Goal: Task Accomplishment & Management: Complete application form

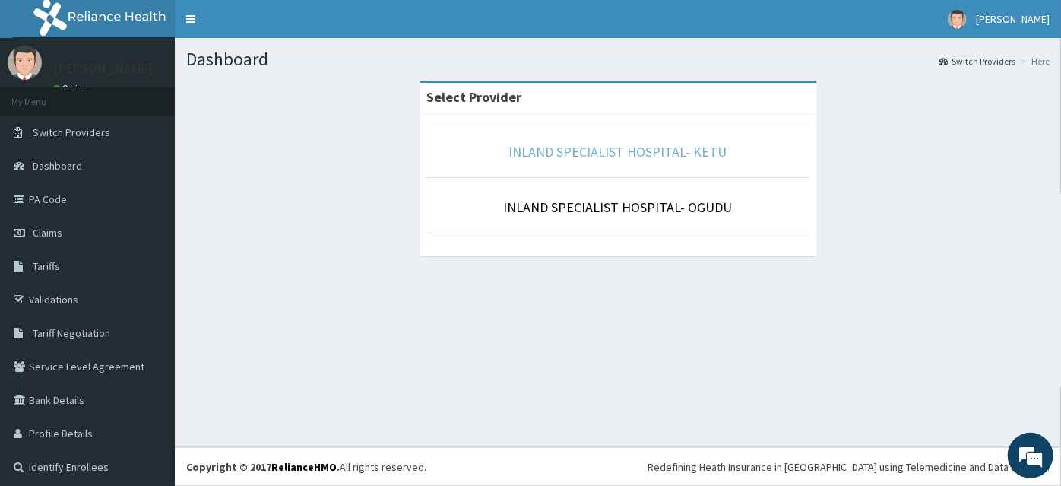
click at [614, 160] on link "INLAND SPECIALIST HOSPITAL- KETU" at bounding box center [618, 151] width 218 height 17
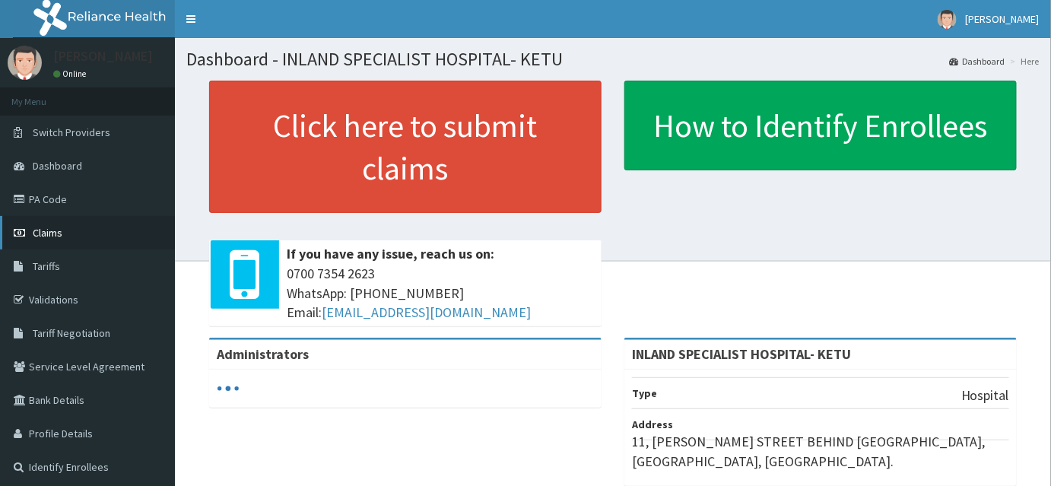
click at [55, 238] on span "Claims" at bounding box center [48, 233] width 30 height 14
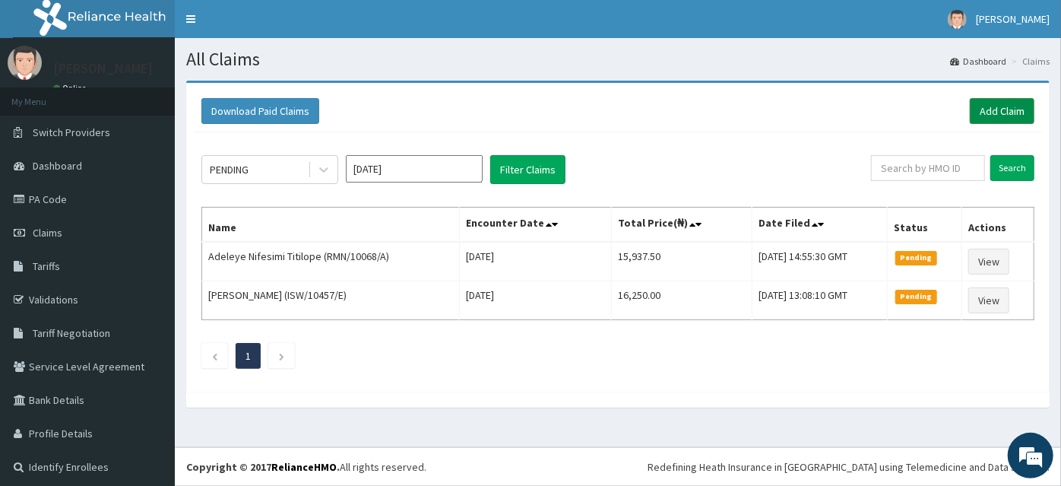
click at [983, 109] on link "Add Claim" at bounding box center [1002, 111] width 65 height 26
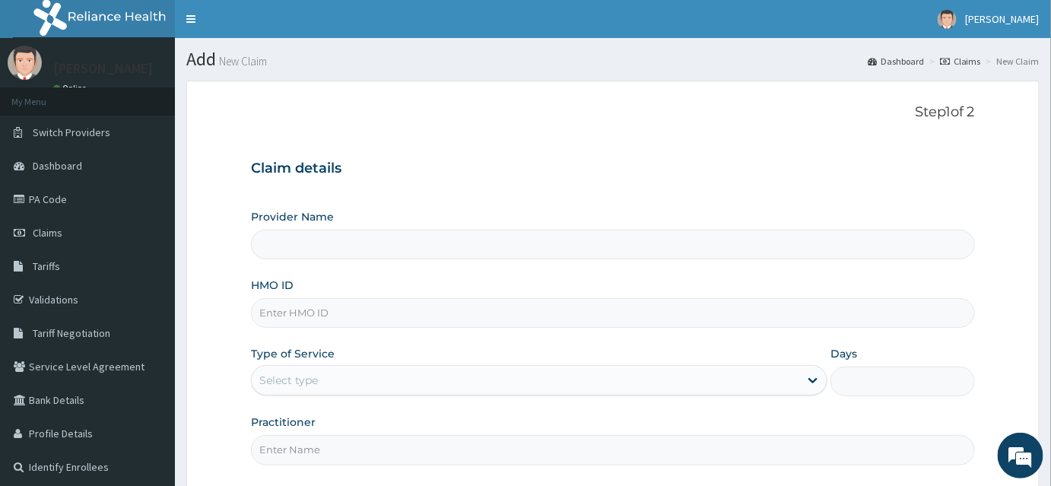
type input "INLAND SPECIALIST HOSPITAL- KETU"
click at [293, 307] on input "HMO ID" at bounding box center [613, 313] width 724 height 30
paste input "PRS/10392/A"
type input "PRS/10392/A"
click at [280, 374] on div "Select type" at bounding box center [288, 379] width 59 height 15
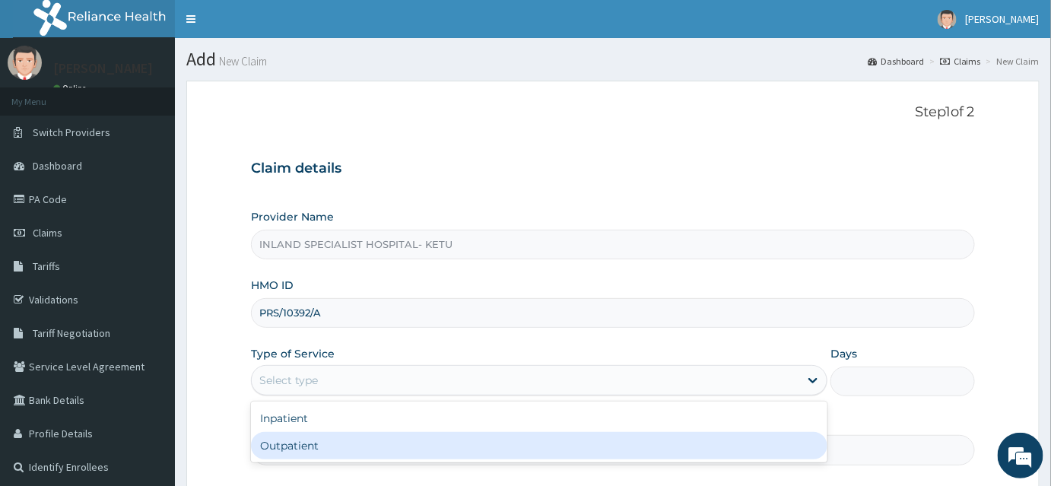
click at [287, 443] on div "Outpatient" at bounding box center [539, 445] width 576 height 27
type input "1"
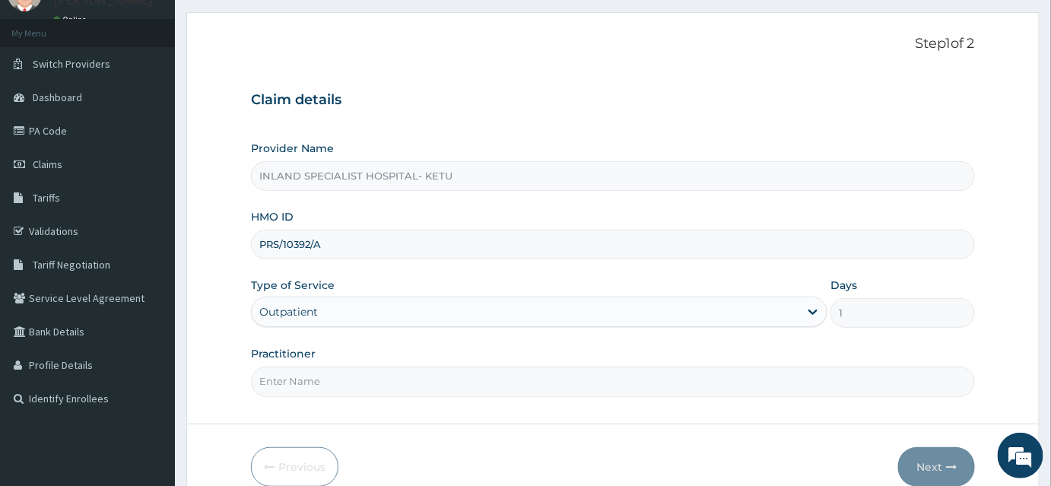
click at [315, 380] on input "Practitioner" at bounding box center [613, 381] width 724 height 30
type input "d"
type input "Dr Olujitan"
click at [943, 462] on button "Next" at bounding box center [936, 467] width 77 height 40
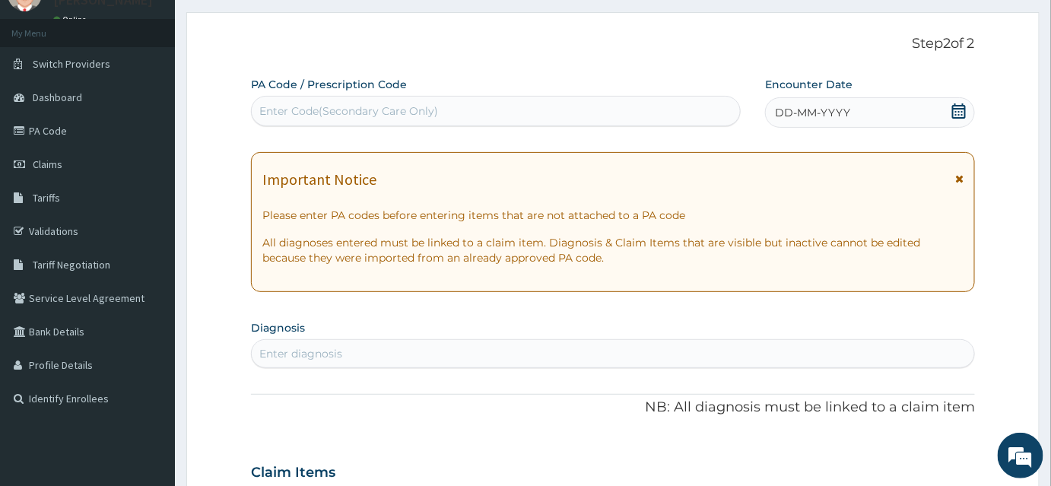
click at [963, 113] on icon at bounding box center [958, 110] width 15 height 15
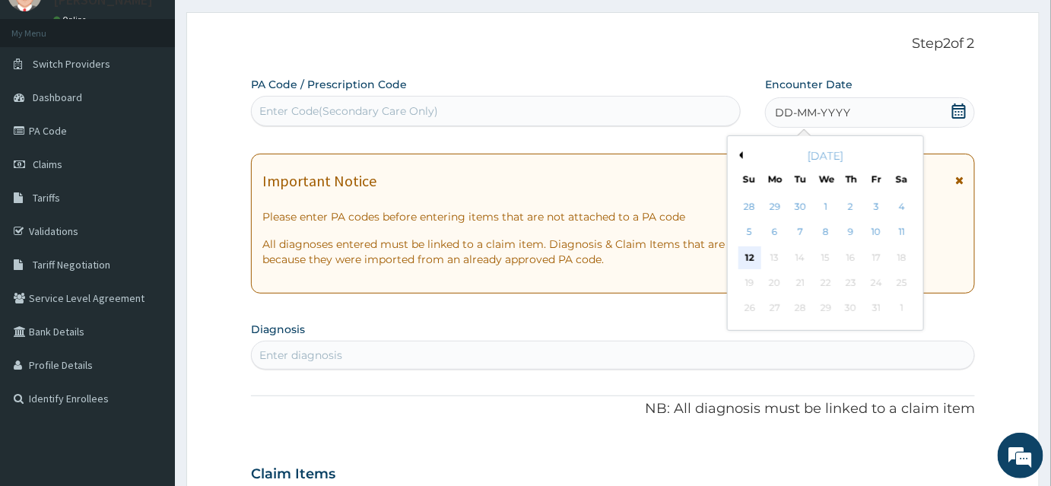
click at [747, 252] on div "12" at bounding box center [749, 257] width 23 height 23
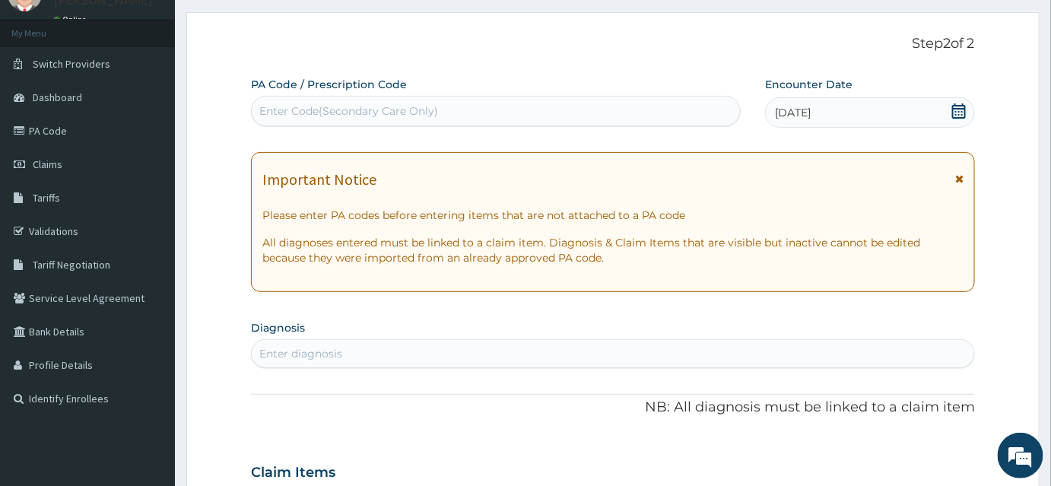
click at [272, 356] on div "Enter diagnosis" at bounding box center [300, 353] width 83 height 15
type input "Sepsis"
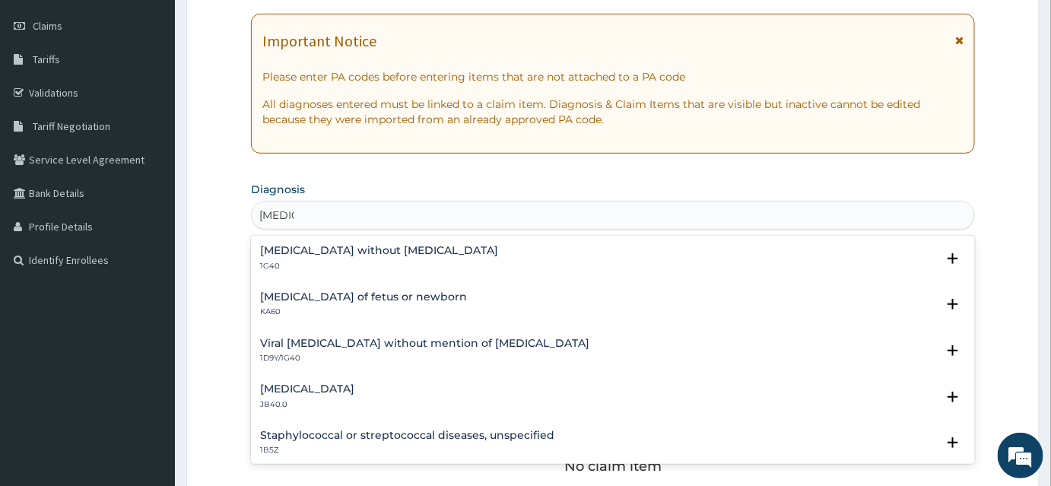
click at [347, 255] on h4 "Sepsis without septic shock" at bounding box center [379, 250] width 238 height 11
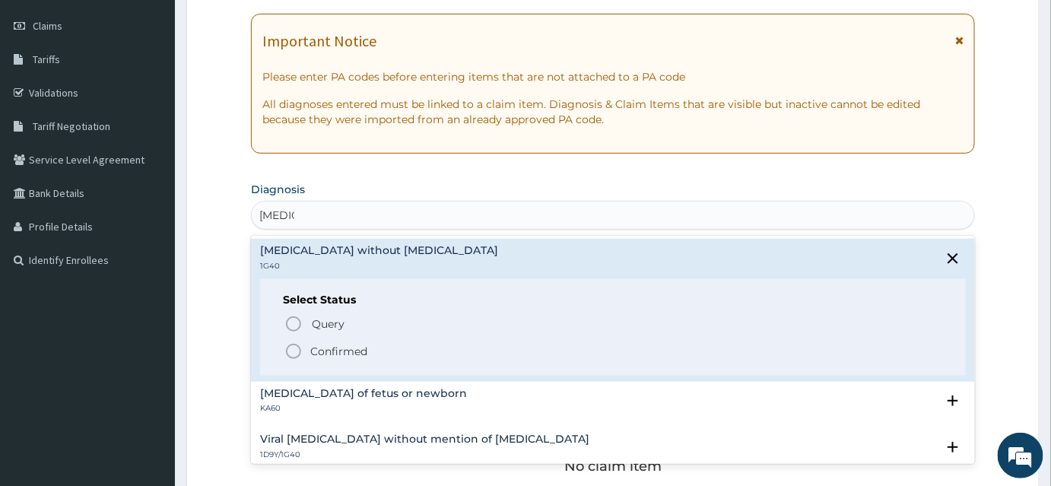
click at [313, 348] on p "Confirmed" at bounding box center [338, 351] width 57 height 15
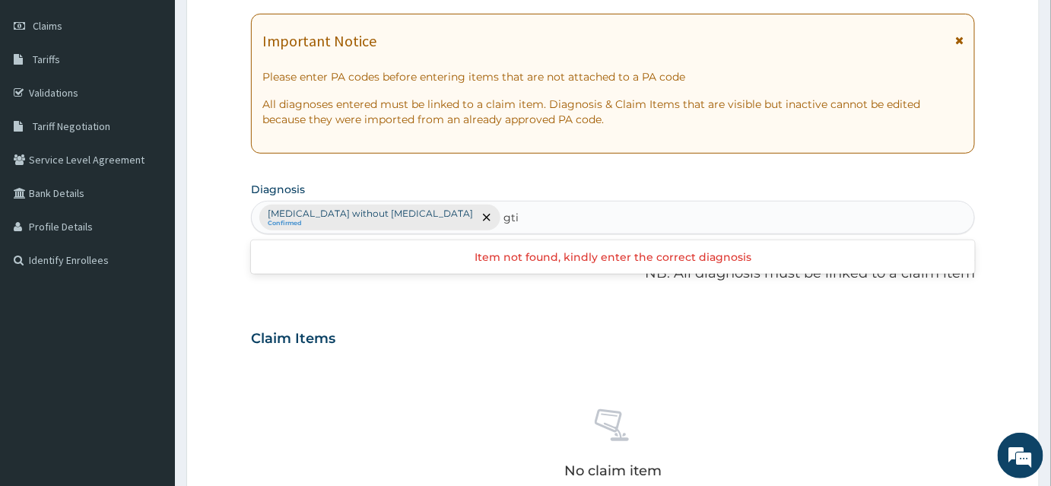
type input "gti"
type input "genital tract in"
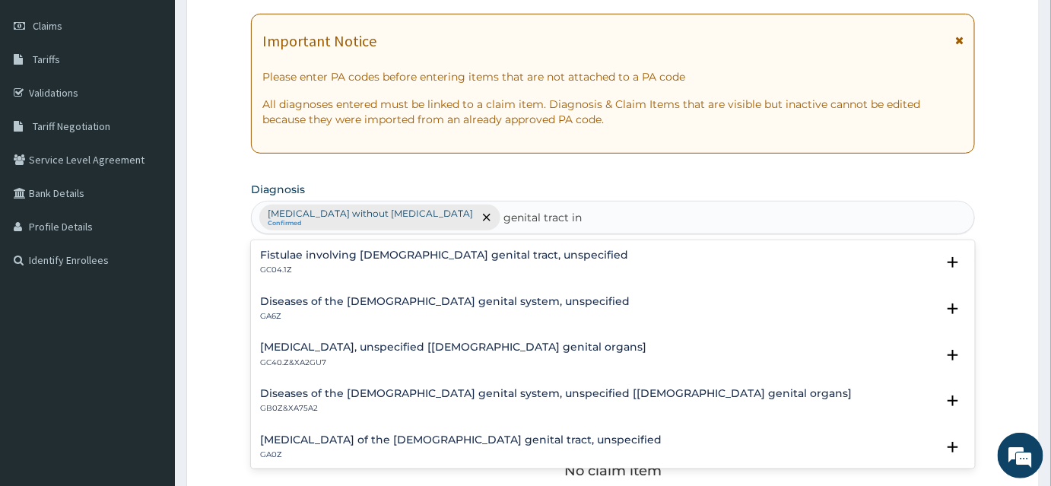
click at [385, 311] on p "GA6Z" at bounding box center [444, 316] width 369 height 11
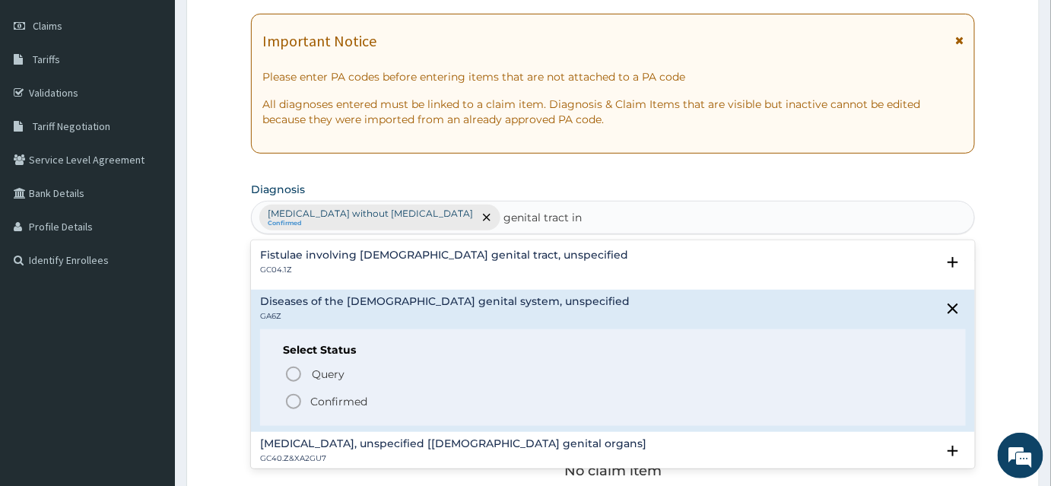
click at [339, 396] on p "Confirmed" at bounding box center [338, 401] width 57 height 15
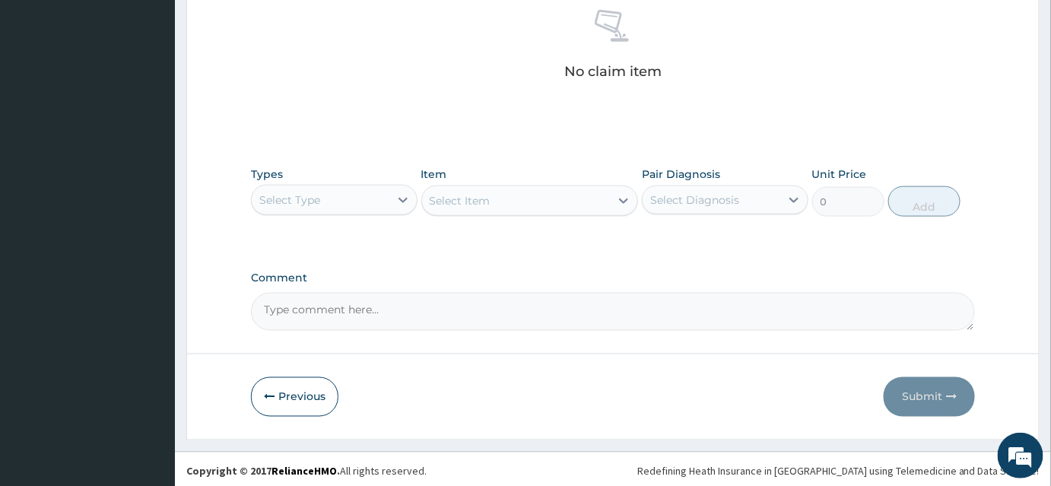
scroll to position [608, 0]
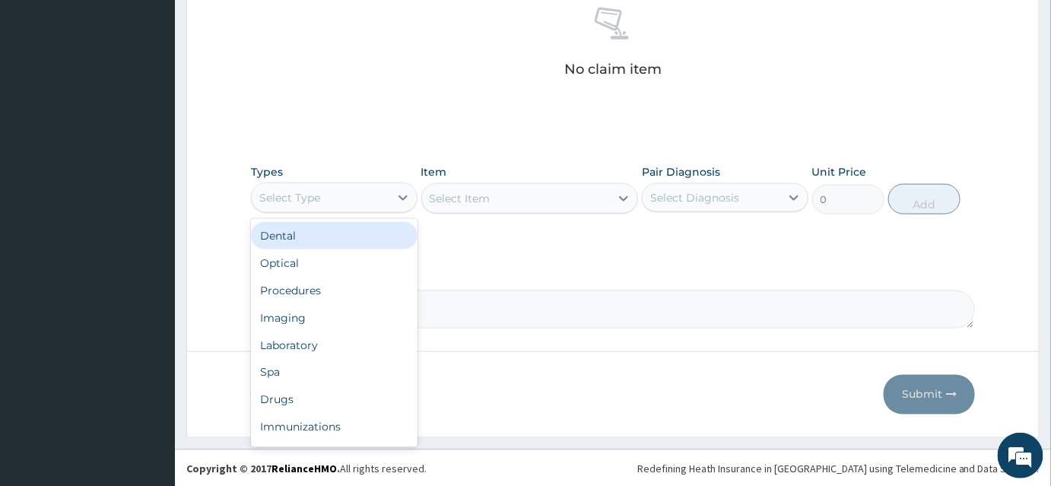
click at [335, 202] on div "Select Type" at bounding box center [321, 197] width 138 height 24
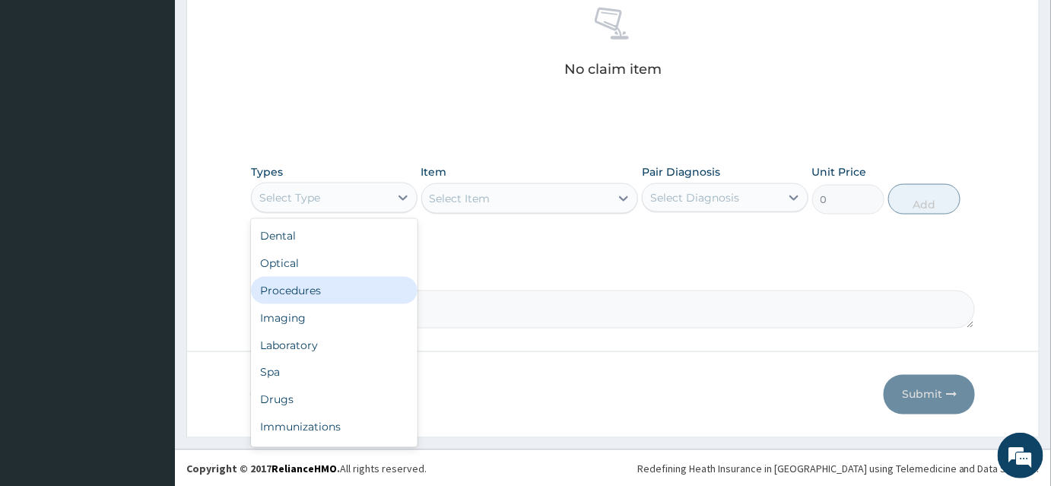
click at [309, 293] on div "Procedures" at bounding box center [334, 290] width 166 height 27
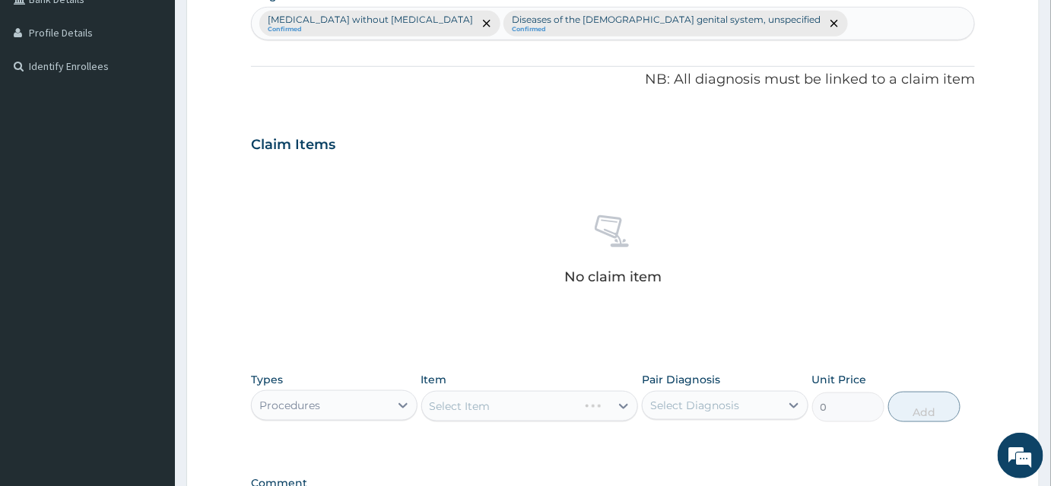
scroll to position [539, 0]
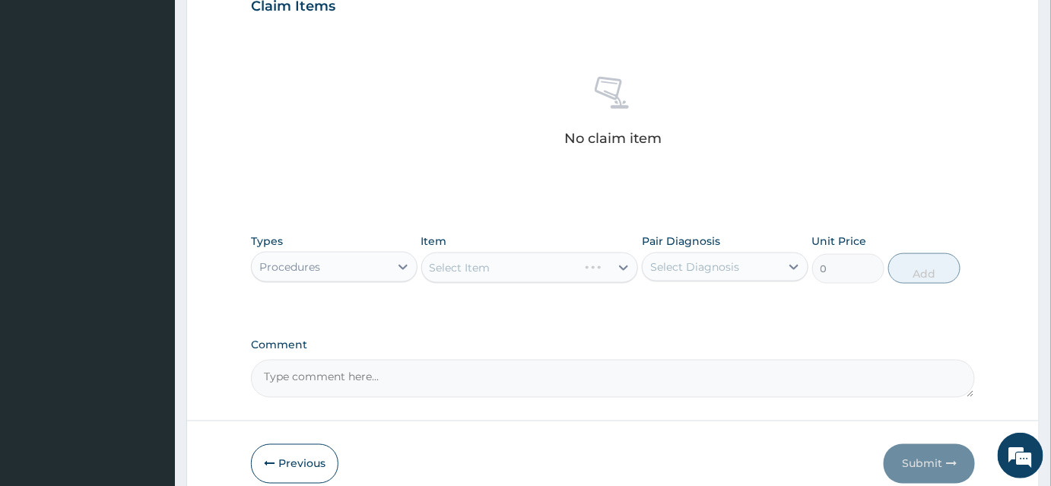
click at [496, 256] on div "Select Item" at bounding box center [529, 267] width 217 height 30
click at [506, 268] on div "Select Item" at bounding box center [529, 267] width 217 height 30
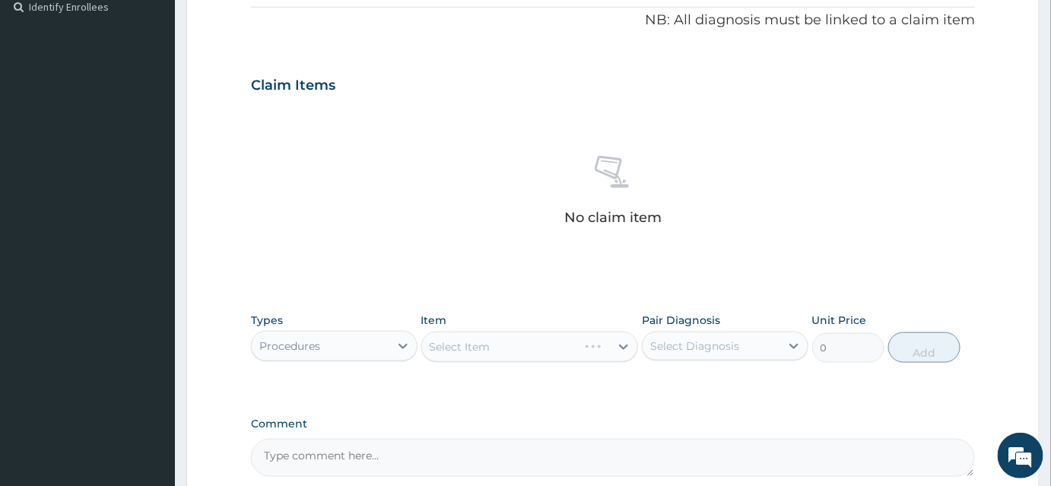
scroll to position [401, 0]
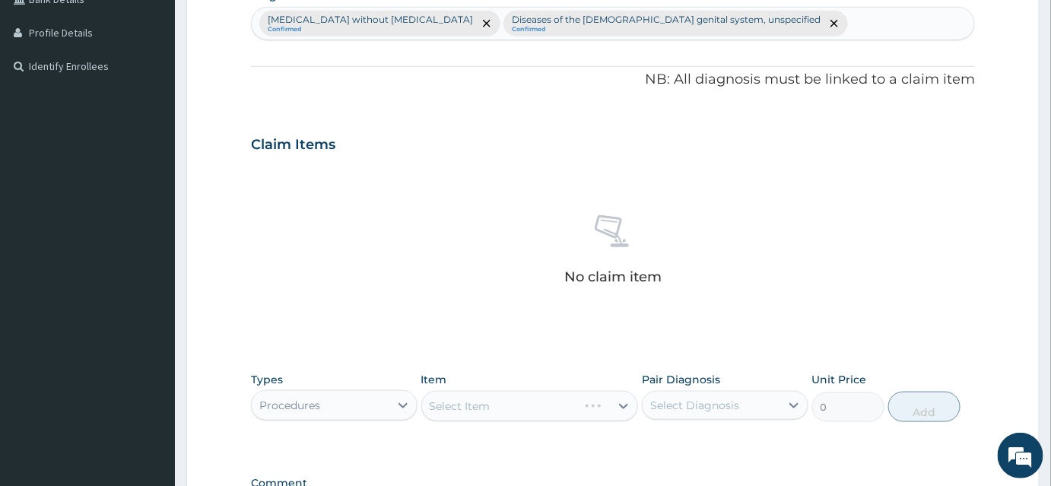
click at [728, 31] on div "Sepsis without septic shock Confirmed Diseases of the female genital system, un…" at bounding box center [613, 24] width 722 height 32
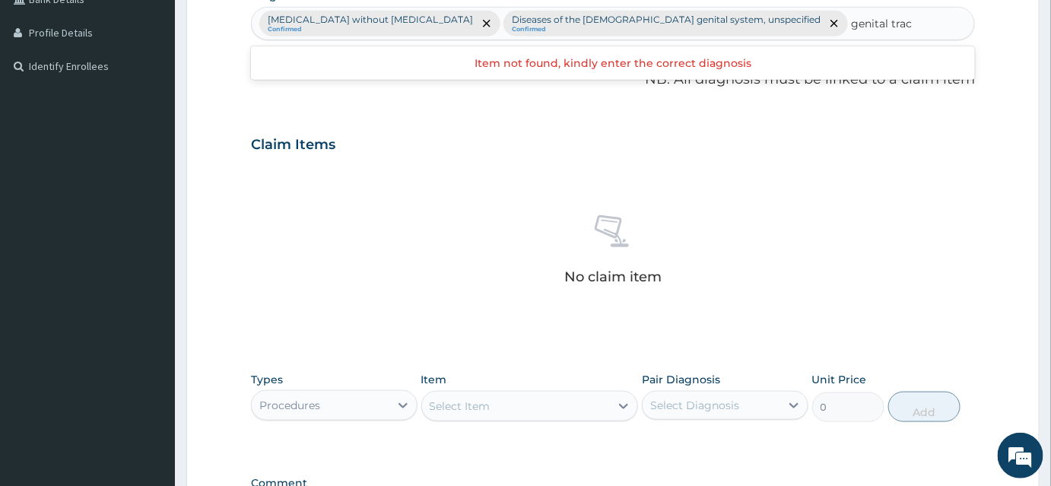
type input "genital tract"
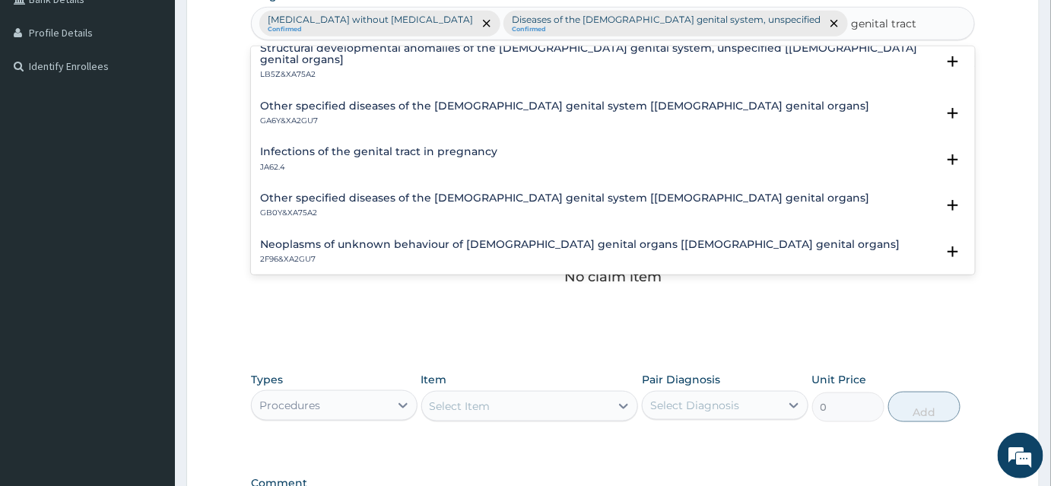
scroll to position [0, 0]
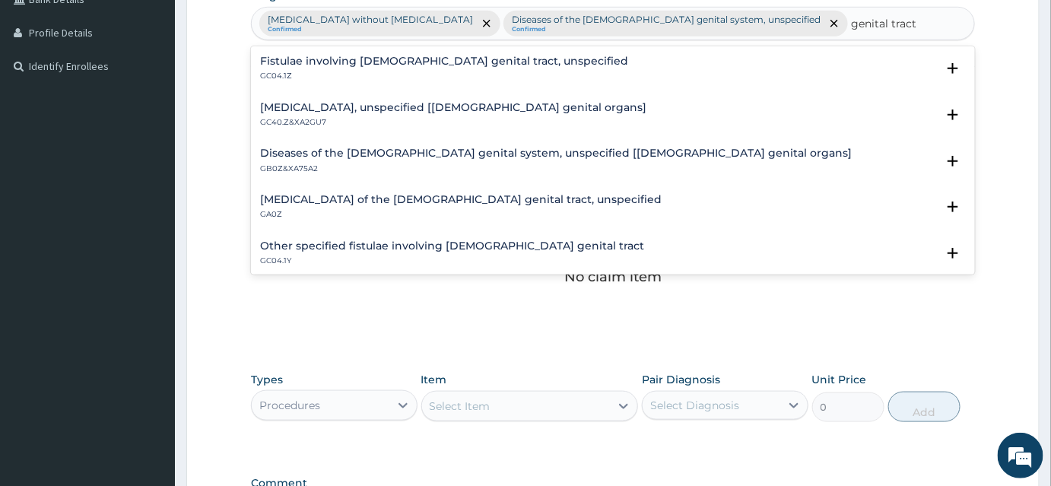
click at [372, 58] on h4 "Fistulae involving female genital tract, unspecified" at bounding box center [444, 60] width 368 height 11
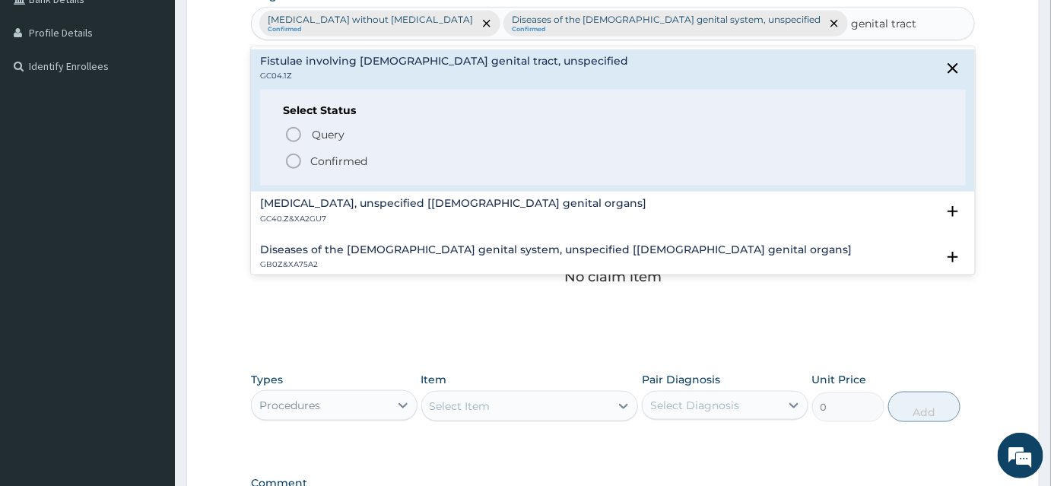
click at [347, 161] on p "Confirmed" at bounding box center [338, 161] width 57 height 15
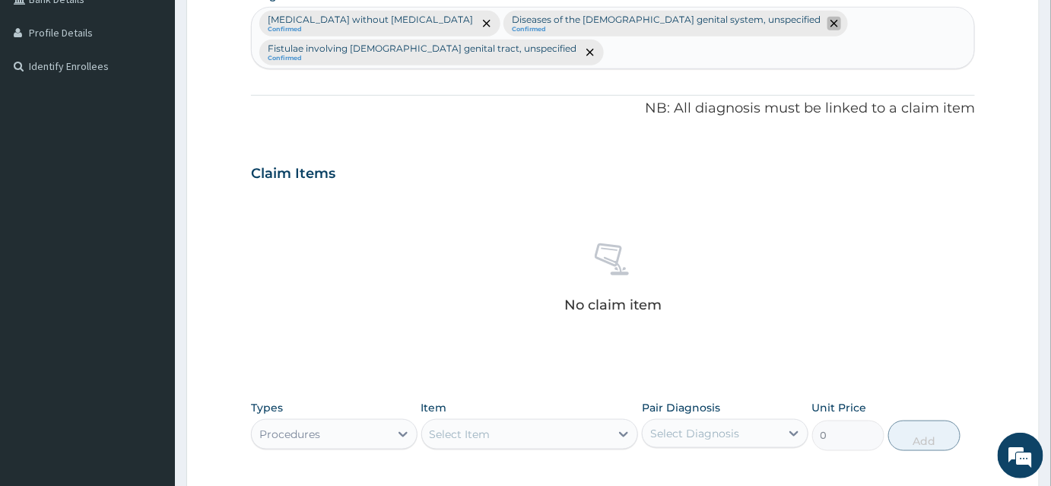
click at [830, 24] on icon "remove selection option" at bounding box center [834, 24] width 8 height 8
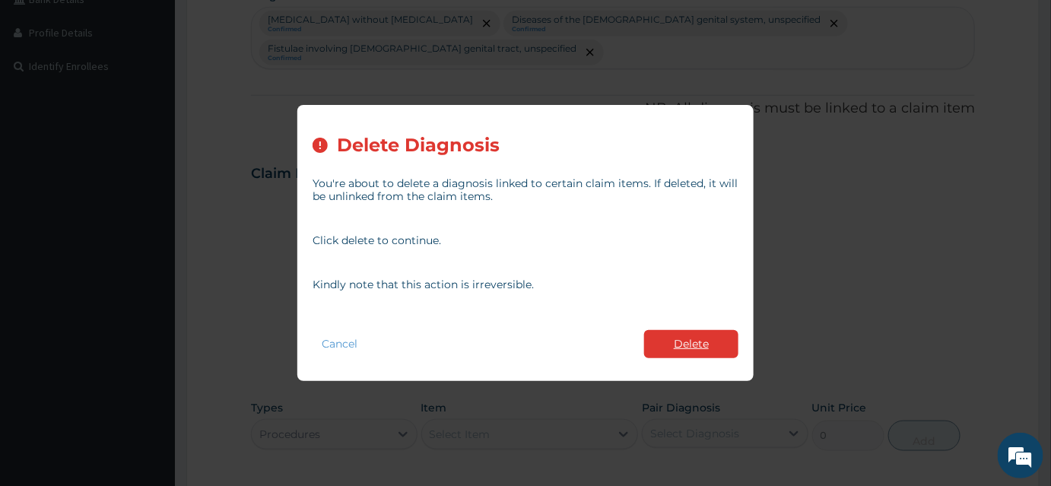
click at [713, 350] on button "Delete" at bounding box center [691, 344] width 94 height 28
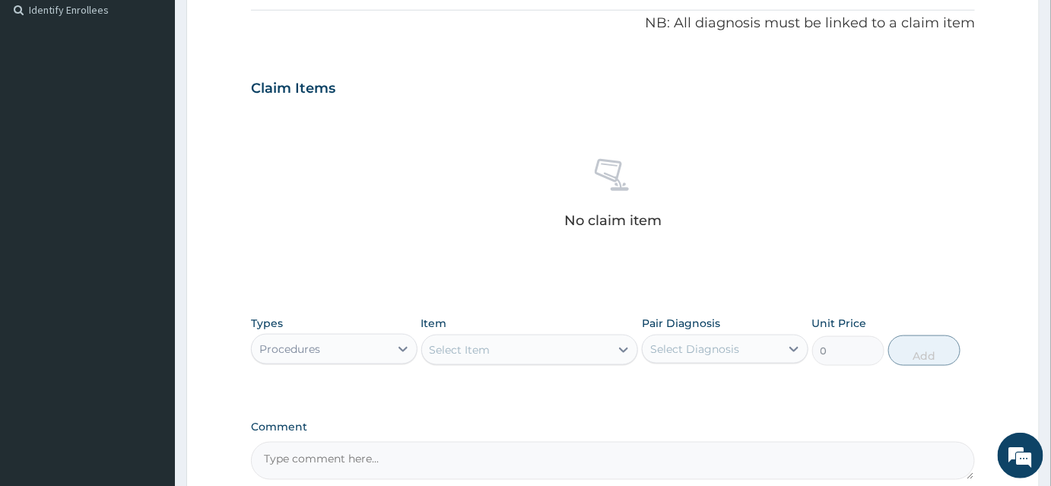
scroll to position [539, 0]
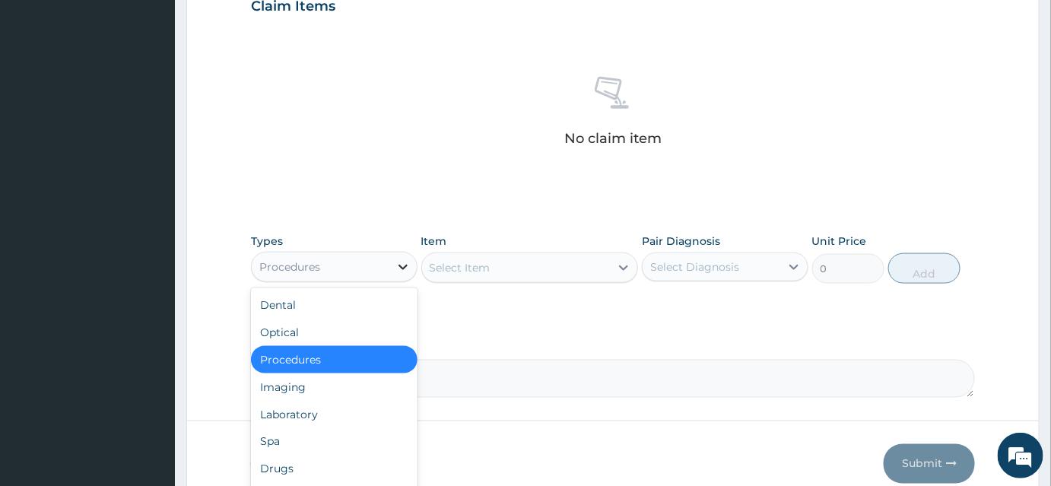
click at [395, 259] on icon at bounding box center [402, 266] width 15 height 15
click at [359, 352] on div "Procedures" at bounding box center [334, 359] width 166 height 27
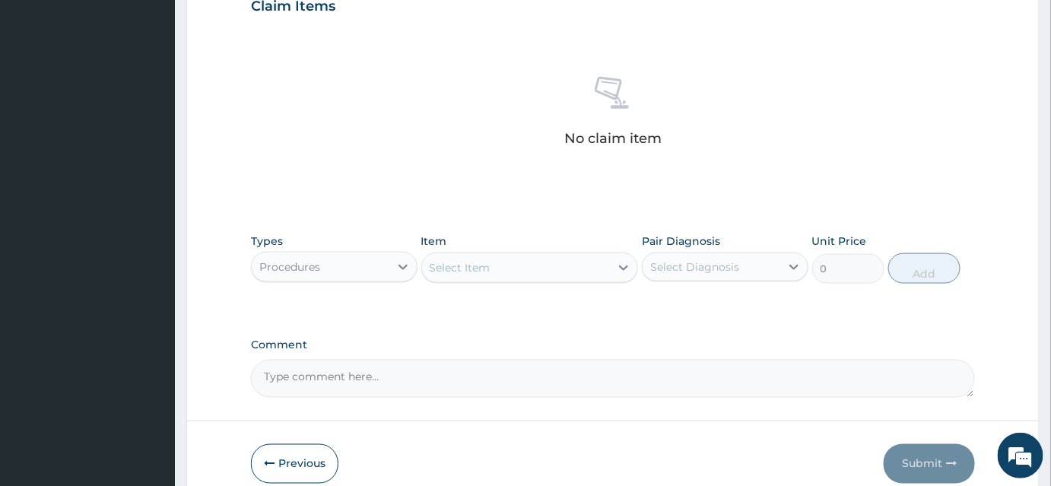
click at [493, 285] on div "Types option Procedures, selected. Select is focused ,type to refine list, pres…" at bounding box center [613, 258] width 724 height 65
click at [498, 275] on div "Select Item" at bounding box center [516, 267] width 189 height 24
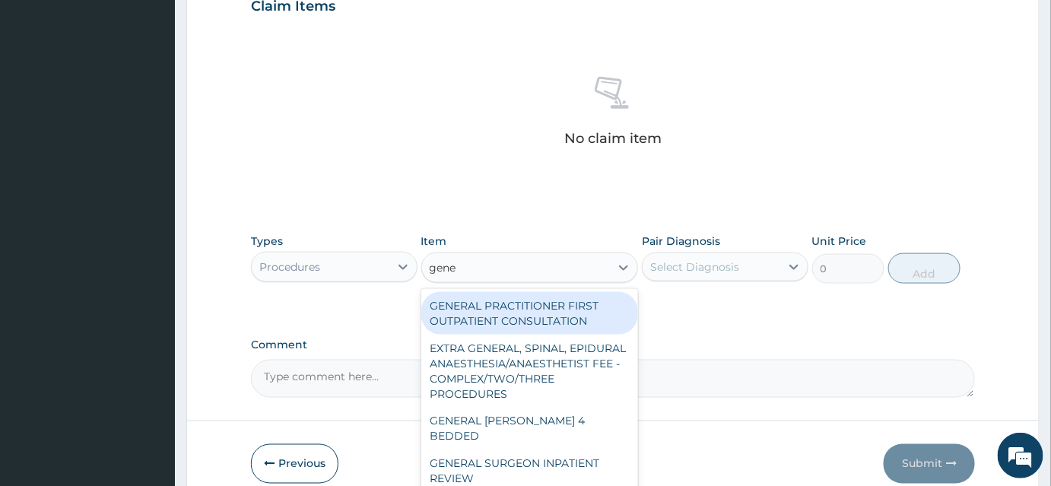
type input "gener"
click at [564, 296] on div "GENERAL PRACTITIONER FIRST OUTPATIENT CONSULTATION" at bounding box center [529, 313] width 217 height 43
type input "3750"
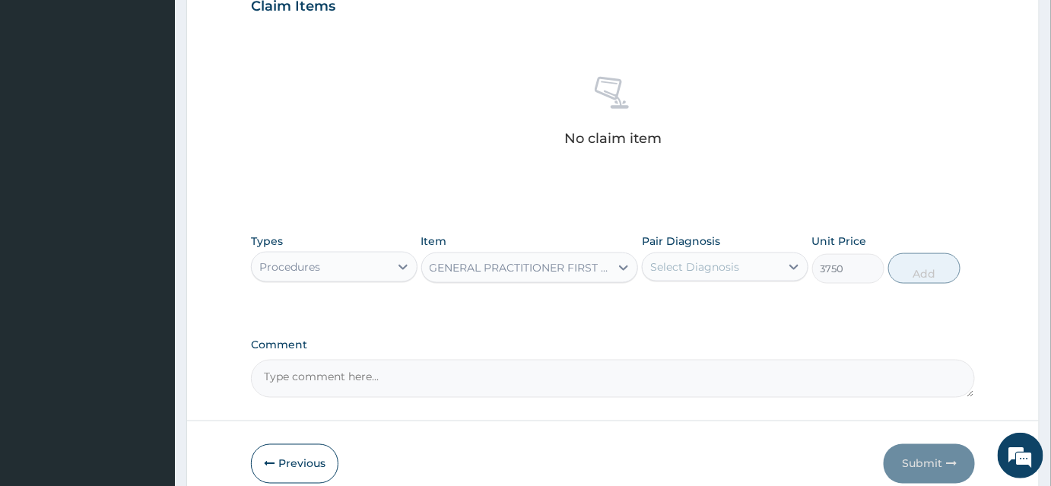
click at [712, 267] on div "Select Diagnosis" at bounding box center [694, 266] width 89 height 15
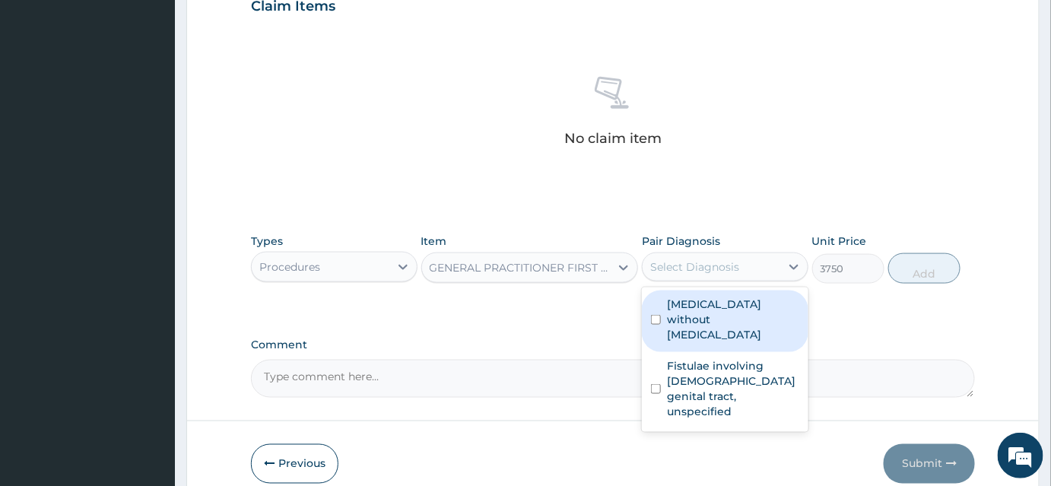
click at [703, 303] on label "Sepsis without septic shock" at bounding box center [733, 319] width 132 height 46
checkbox input "true"
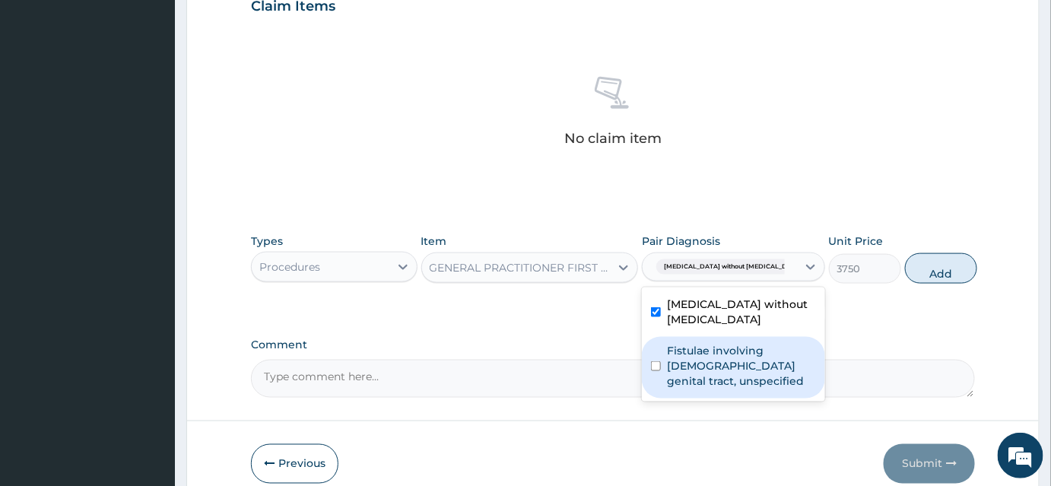
drag, startPoint x: 698, startPoint y: 354, endPoint x: 829, endPoint y: 331, distance: 132.7
click at [699, 354] on label "Fistulae involving female genital tract, unspecified" at bounding box center [741, 366] width 149 height 46
checkbox input "true"
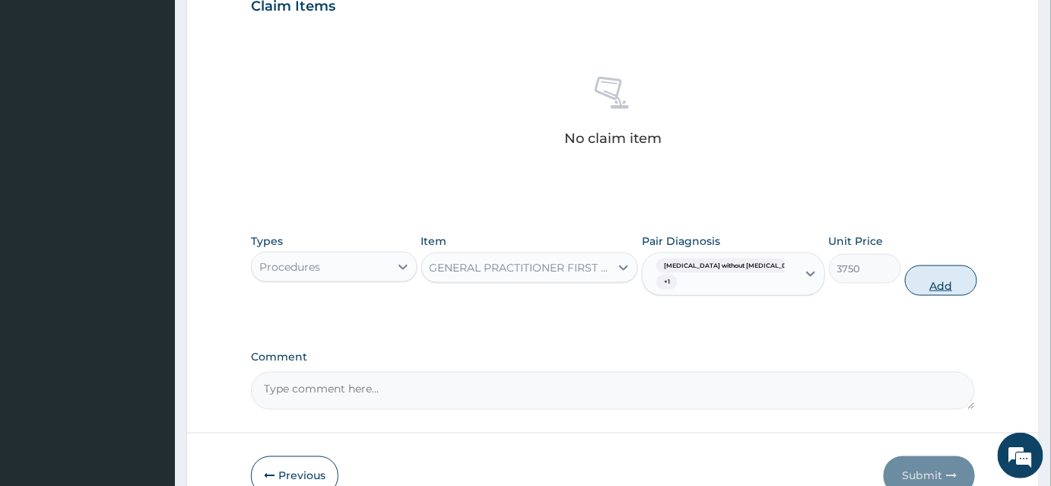
click at [911, 290] on button "Add" at bounding box center [941, 280] width 72 height 30
type input "0"
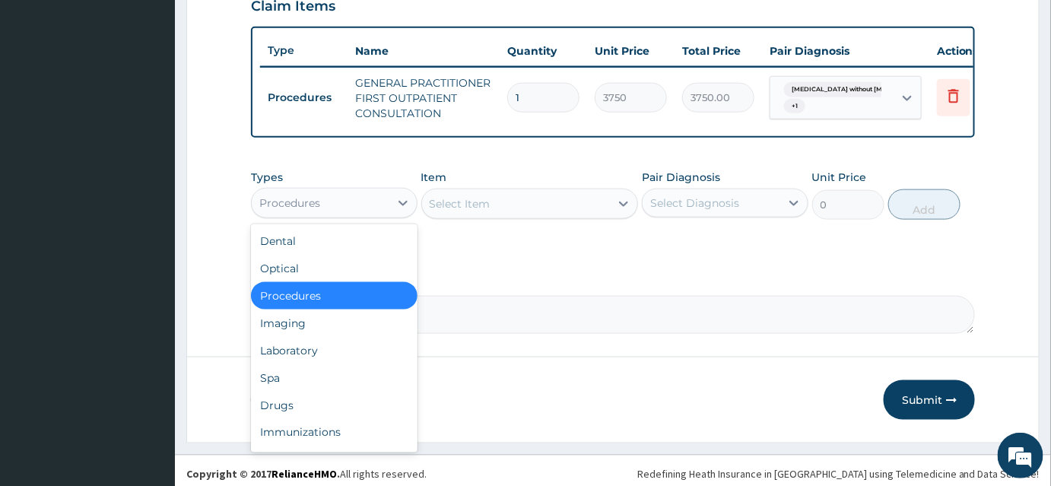
click at [349, 206] on div "Procedures" at bounding box center [321, 203] width 138 height 24
click at [293, 363] on div "Laboratory" at bounding box center [334, 350] width 166 height 27
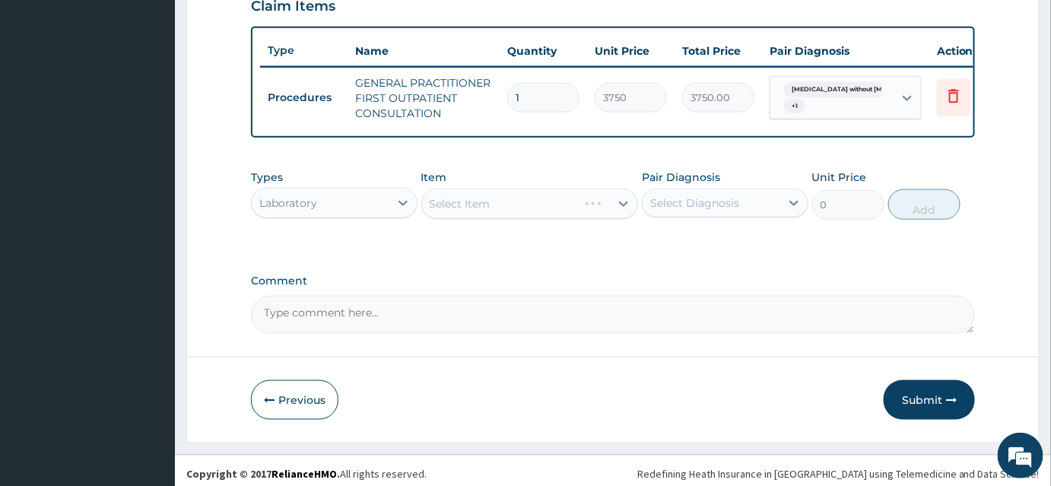
click at [449, 250] on div "Types Laboratory Item Select Item Pair Diagnosis Select Diagnosis Unit Price 0 …" at bounding box center [613, 206] width 724 height 88
click at [453, 219] on div "Select Item" at bounding box center [529, 204] width 217 height 30
click at [458, 212] on div "Select Item" at bounding box center [529, 204] width 217 height 30
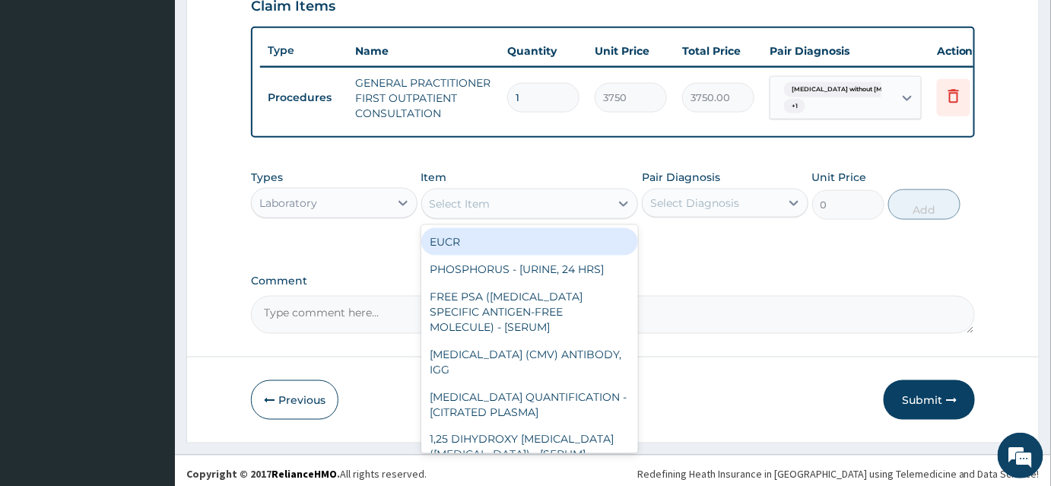
click at [471, 204] on div "Select Item" at bounding box center [460, 203] width 61 height 15
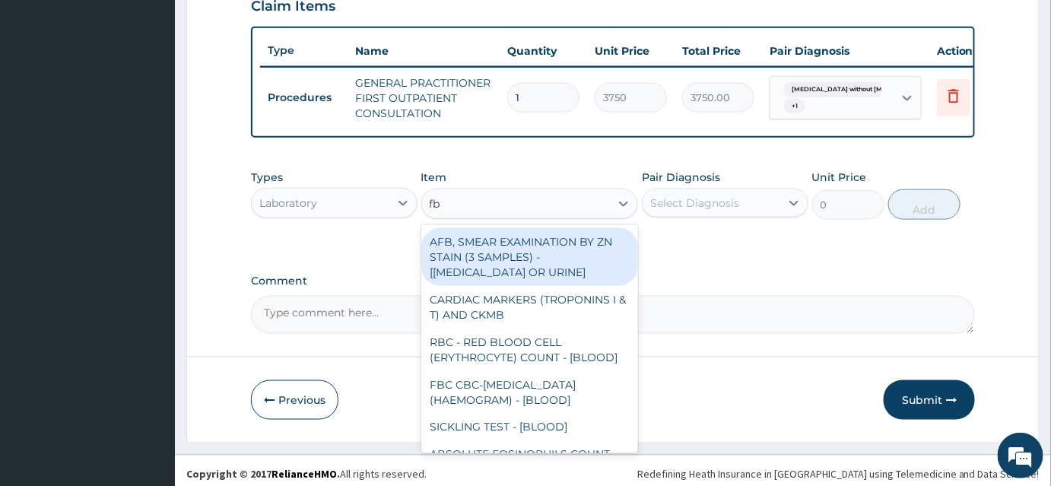
type input "fbc"
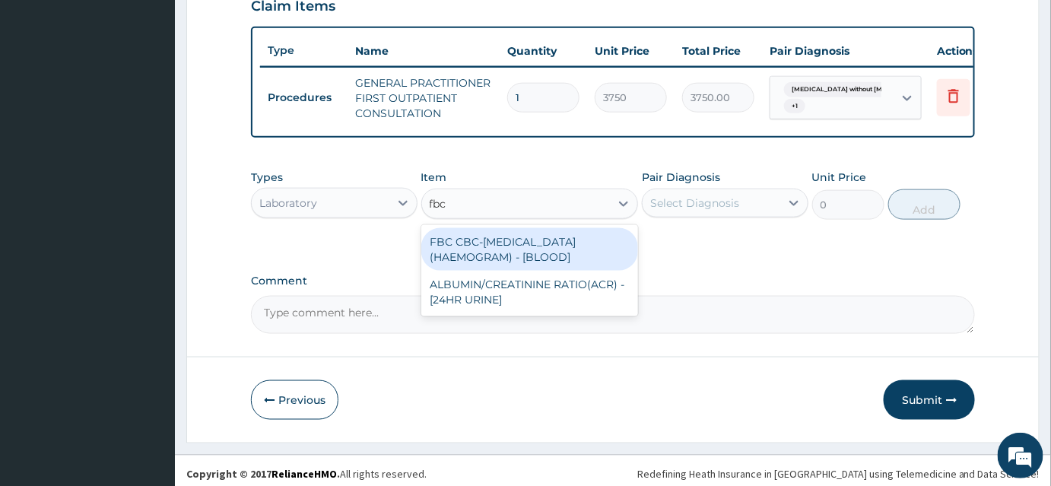
click at [488, 249] on div "FBC CBC-COMPLETE BLOOD COUNT (HAEMOGRAM) - [BLOOD]" at bounding box center [529, 249] width 217 height 43
type input "5000"
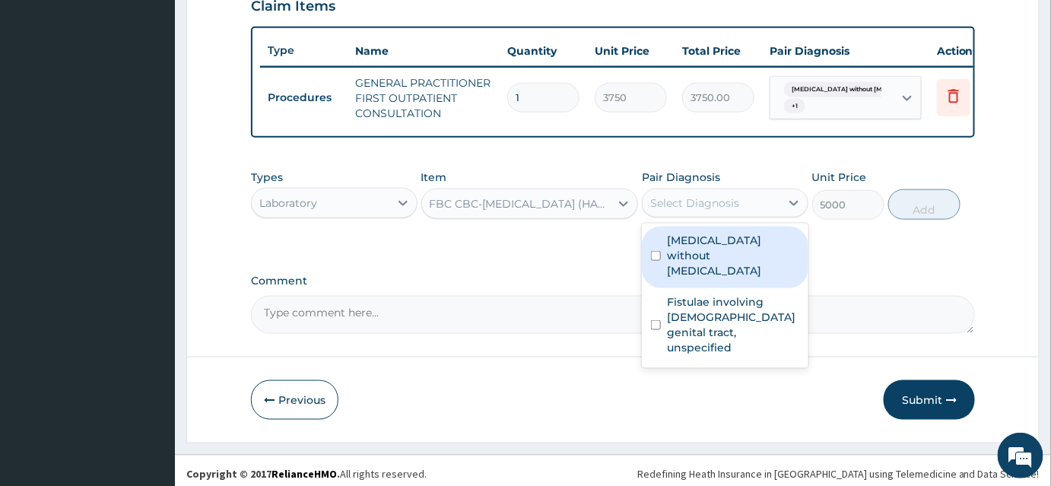
click at [687, 211] on div "Select Diagnosis" at bounding box center [694, 202] width 89 height 15
click at [693, 257] on label "Sepsis without septic shock" at bounding box center [733, 256] width 132 height 46
checkbox input "true"
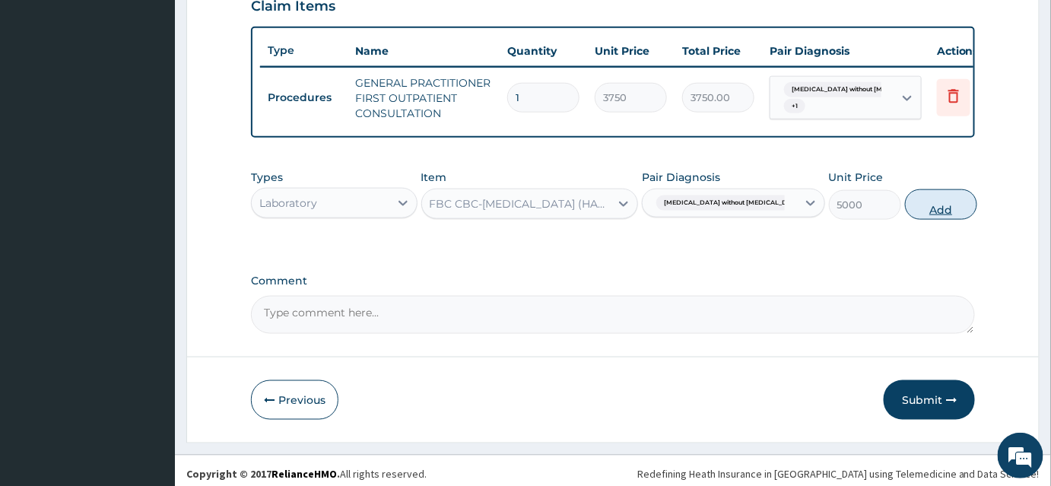
click at [924, 220] on button "Add" at bounding box center [941, 204] width 72 height 30
type input "0"
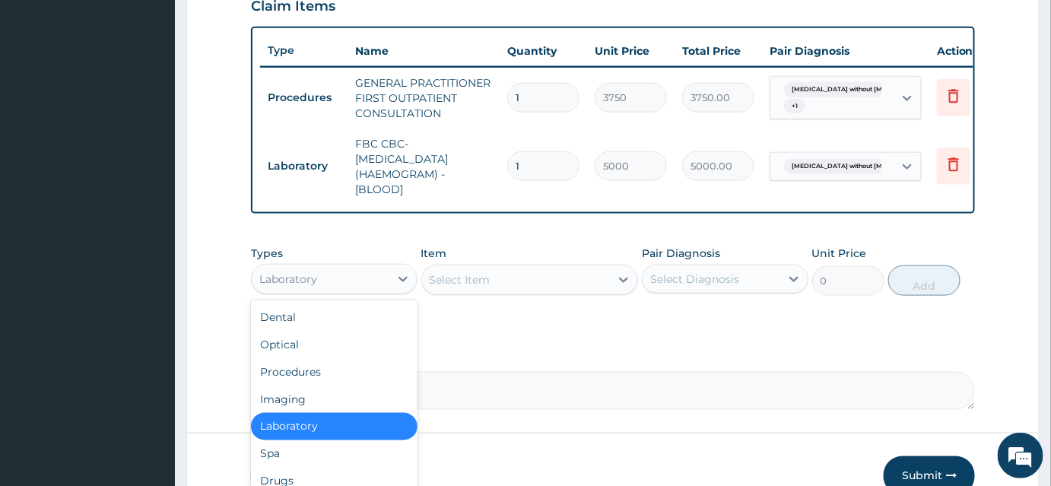
click at [347, 290] on div "Laboratory" at bounding box center [321, 279] width 138 height 24
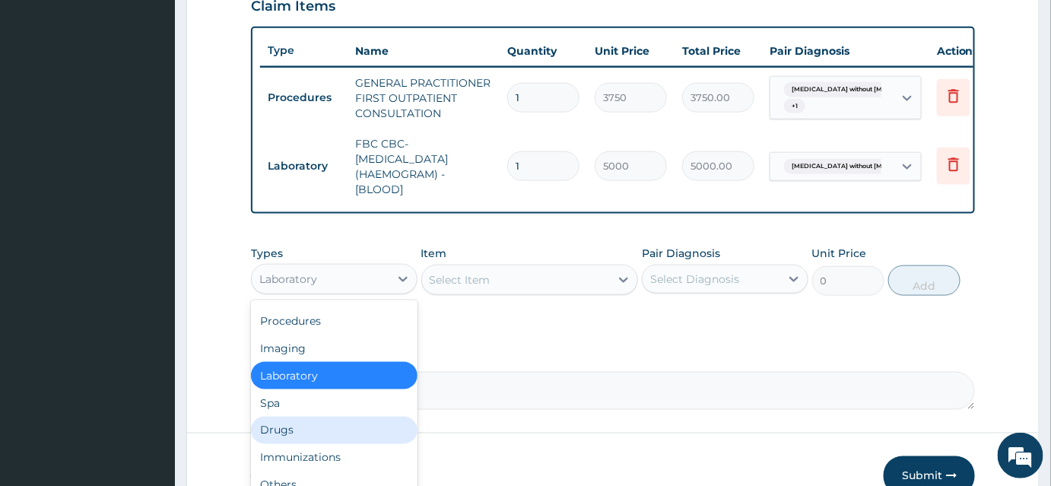
click at [303, 433] on div "Drugs" at bounding box center [334, 430] width 166 height 27
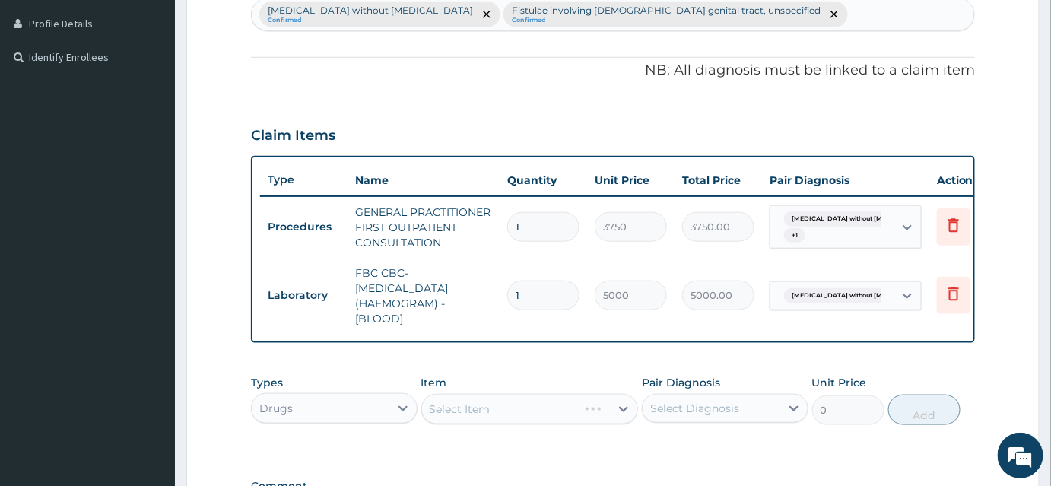
scroll to position [262, 0]
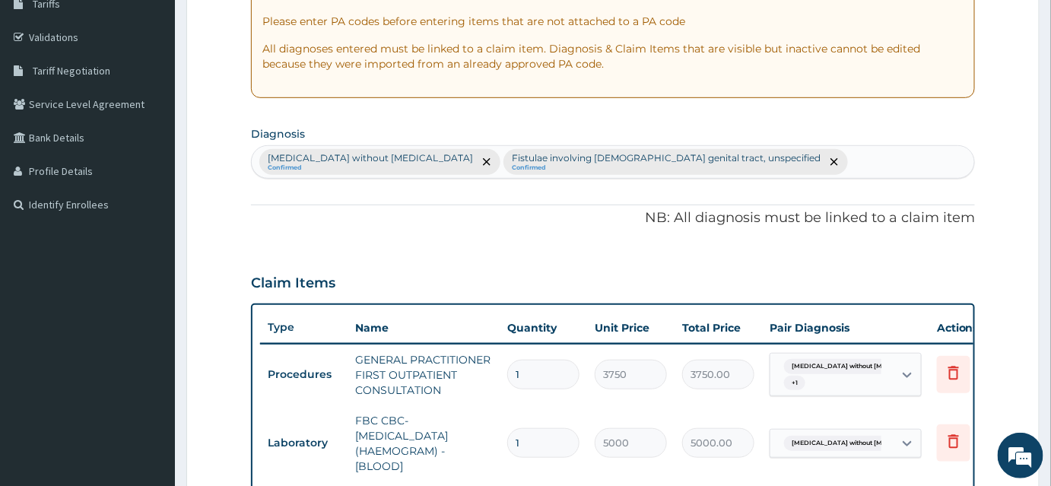
click at [758, 169] on div "Sepsis without septic shock Confirmed Fistulae involving female genital tract, …" at bounding box center [613, 162] width 722 height 32
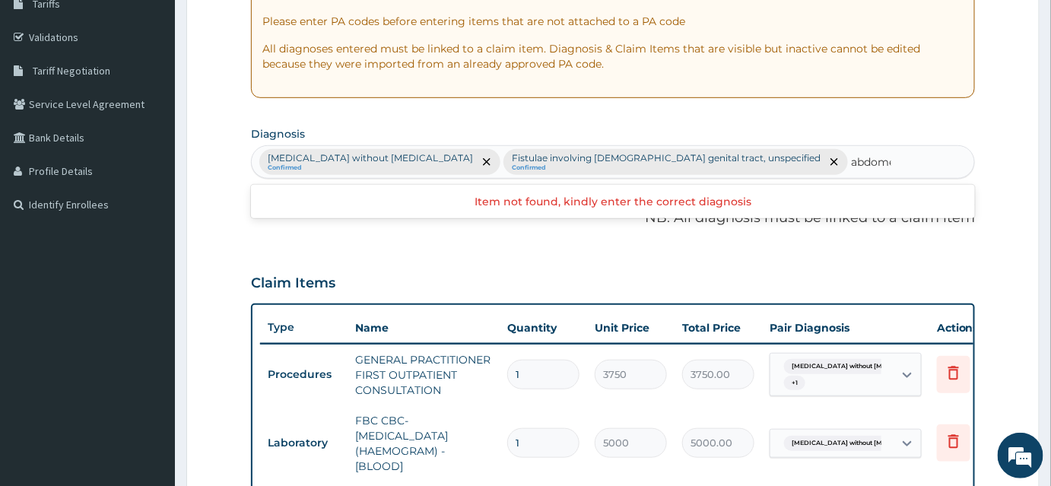
type input "abdomen"
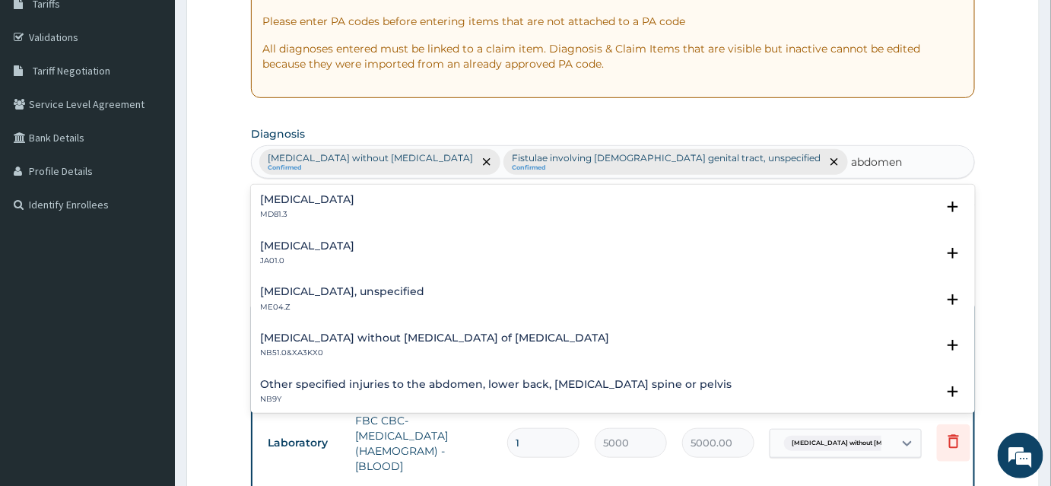
click at [328, 211] on p "MD81.3" at bounding box center [307, 214] width 94 height 11
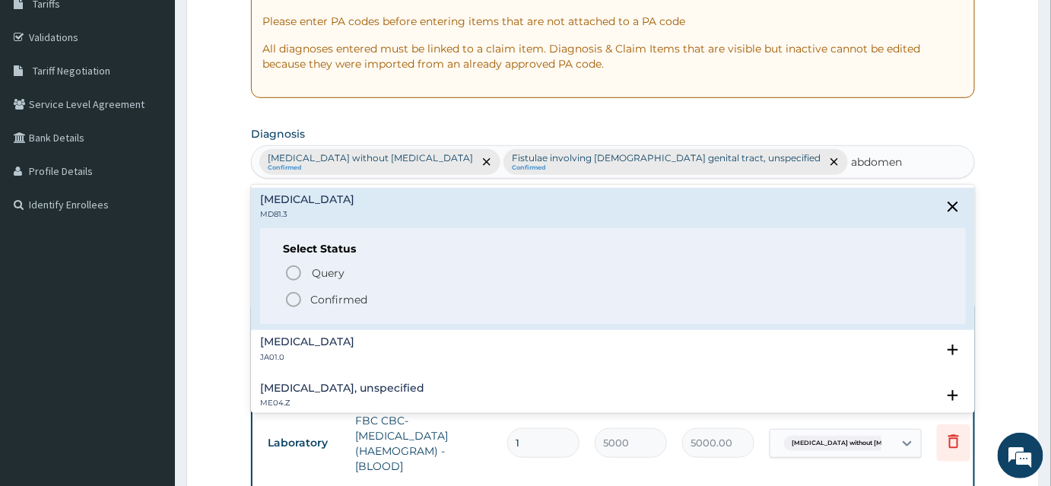
click at [312, 292] on p "Confirmed" at bounding box center [338, 299] width 57 height 15
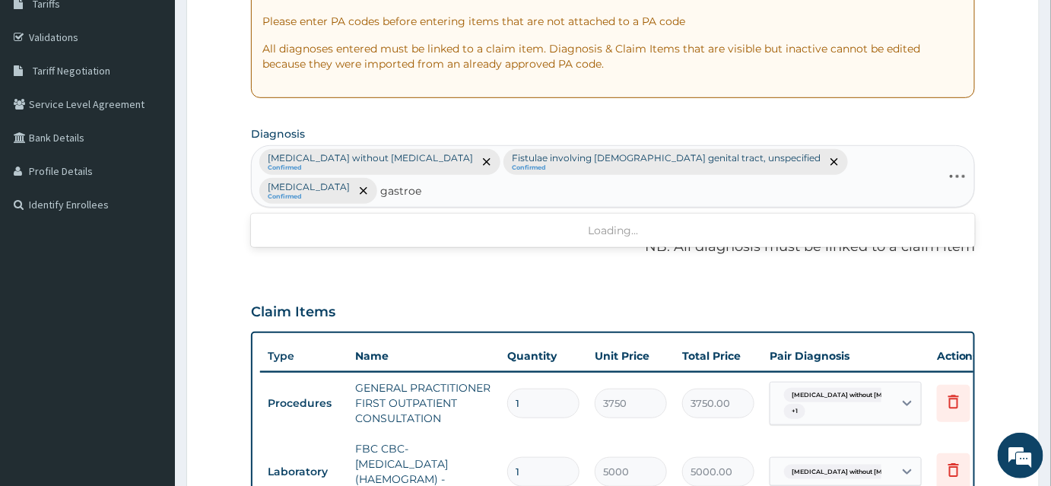
type input "gastro"
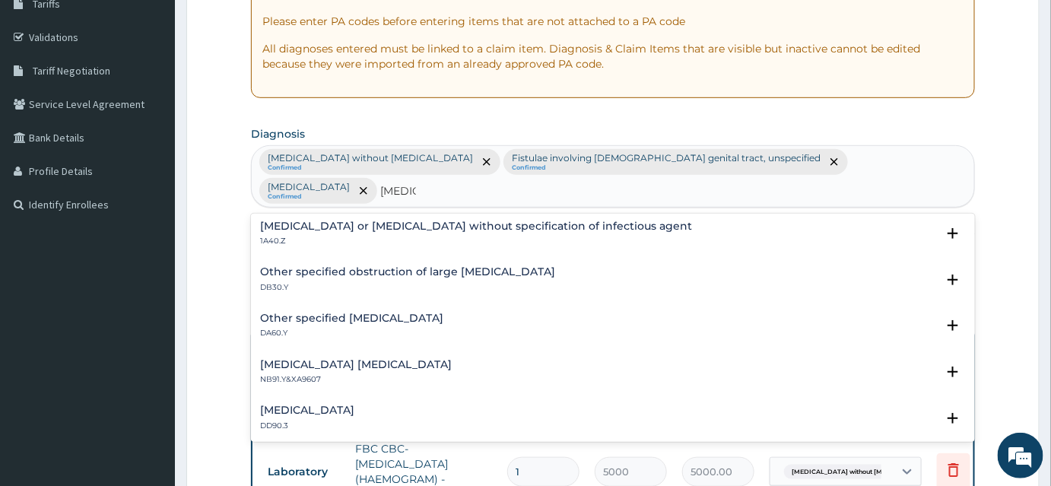
scroll to position [0, 0]
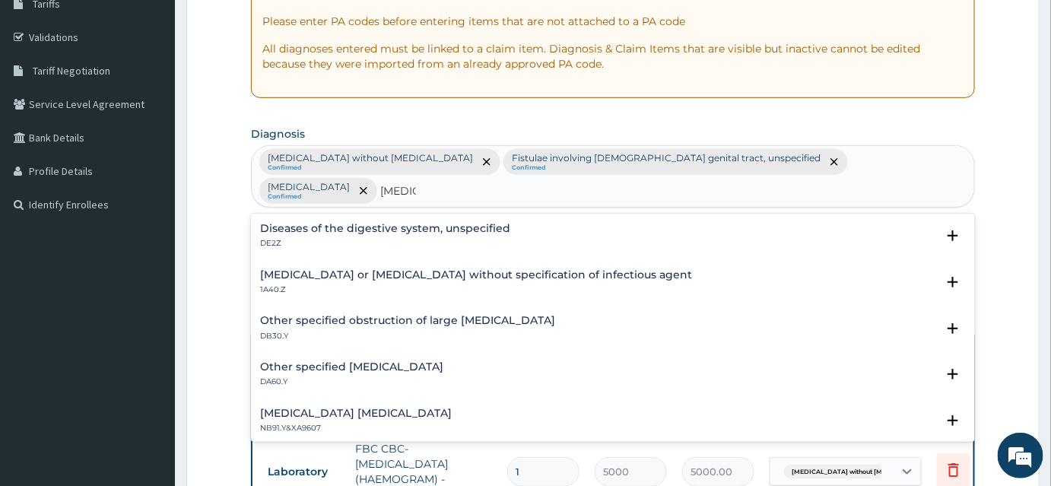
click at [369, 269] on h4 "Infectious gastroenteritis or colitis without specification of infectious agent" at bounding box center [476, 274] width 432 height 11
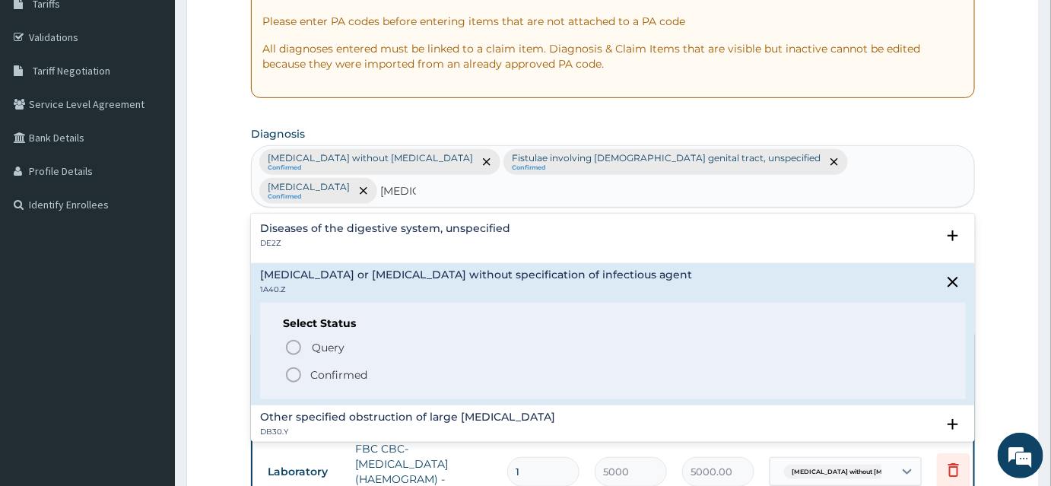
click at [341, 367] on p "Confirmed" at bounding box center [338, 374] width 57 height 15
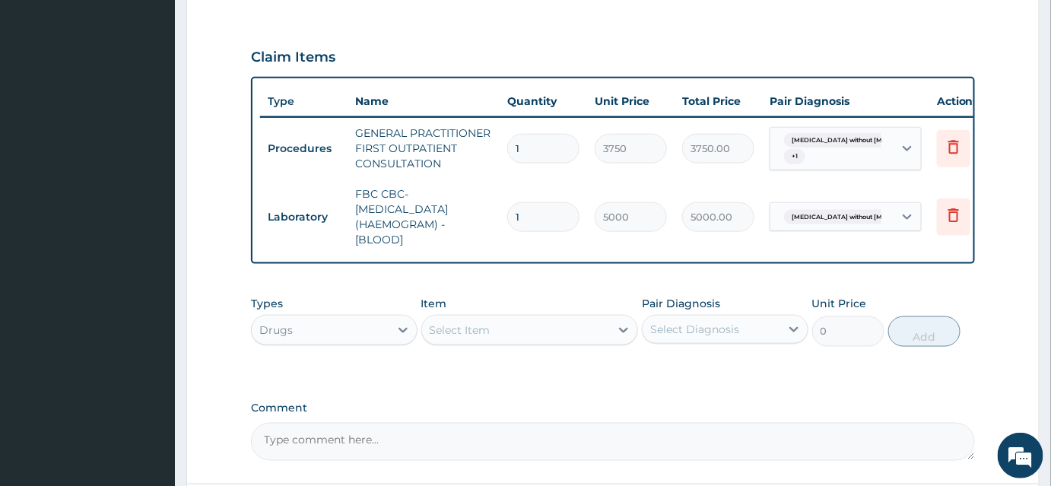
scroll to position [539, 0]
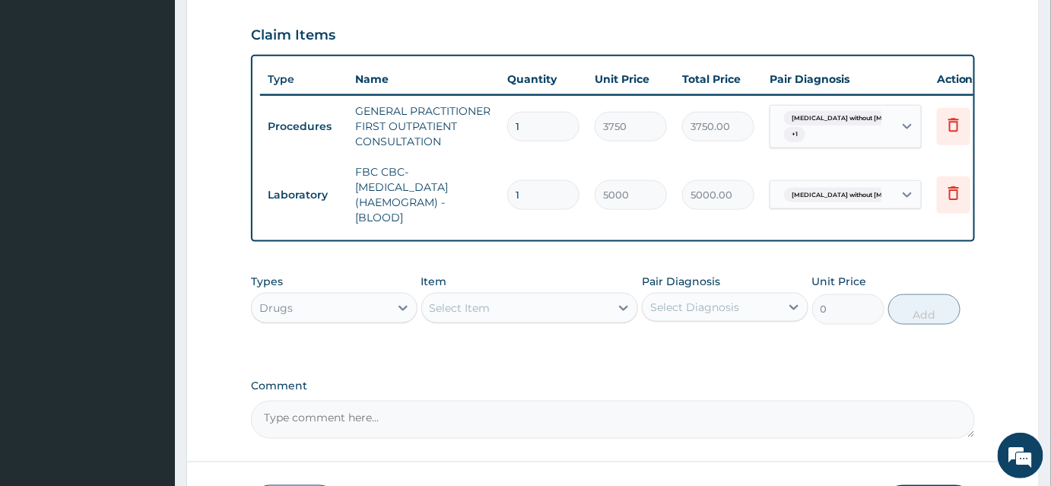
click at [468, 312] on div "Select Item" at bounding box center [460, 307] width 61 height 15
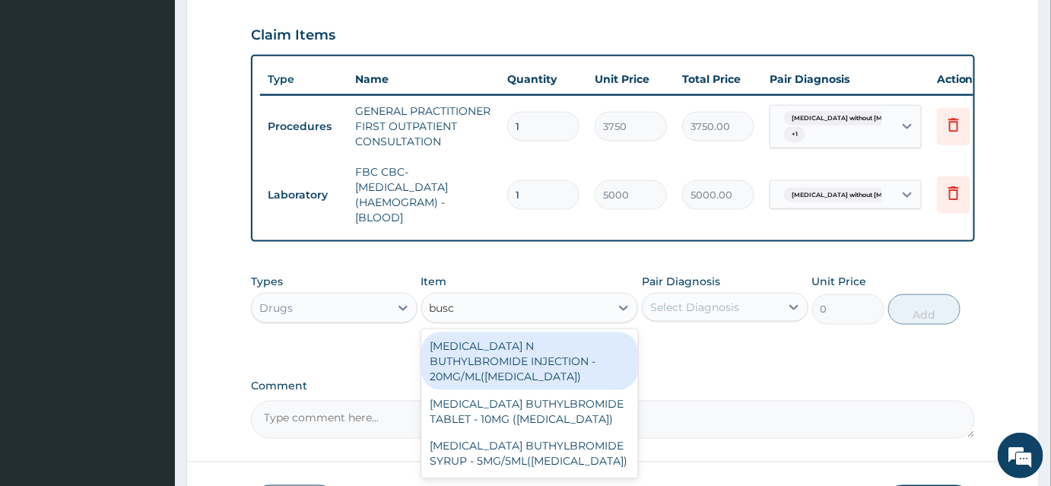
type input "busco"
click at [582, 366] on div "HYOSCINE N BUTHYLBROMIDE INJECTION - 20MG/ML(BUSCOPAN)" at bounding box center [529, 361] width 217 height 58
type input "308"
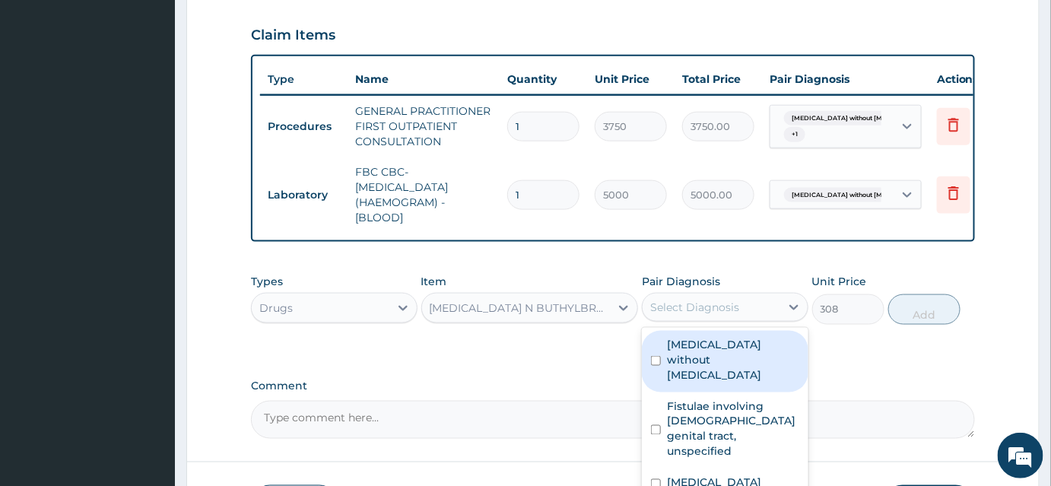
click at [715, 312] on div "Select Diagnosis" at bounding box center [694, 307] width 89 height 15
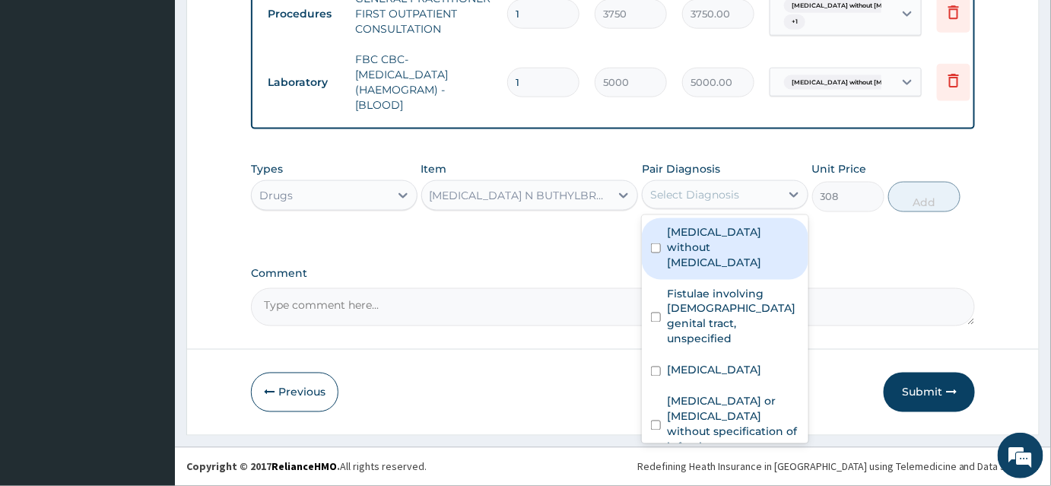
scroll to position [658, 0]
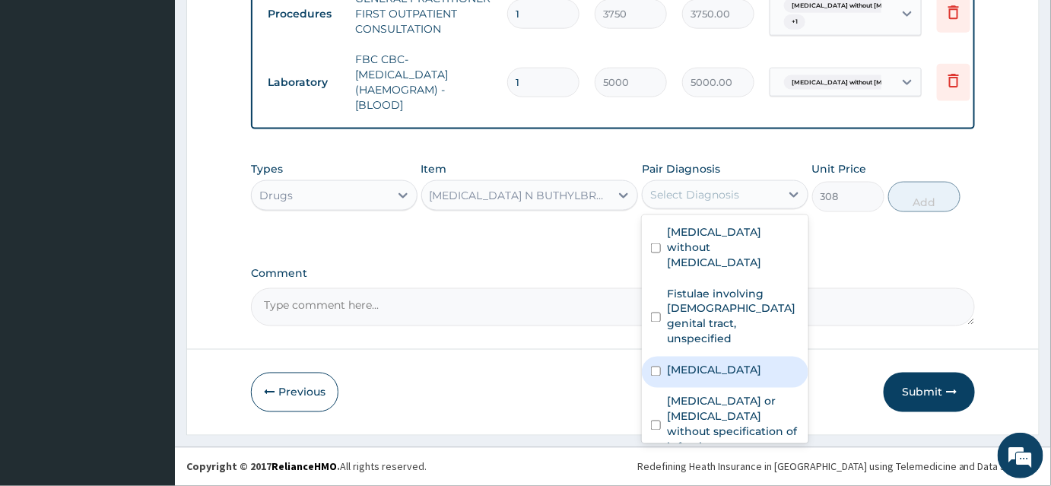
click at [737, 363] on label "Acute abdomen" at bounding box center [714, 370] width 94 height 15
checkbox input "true"
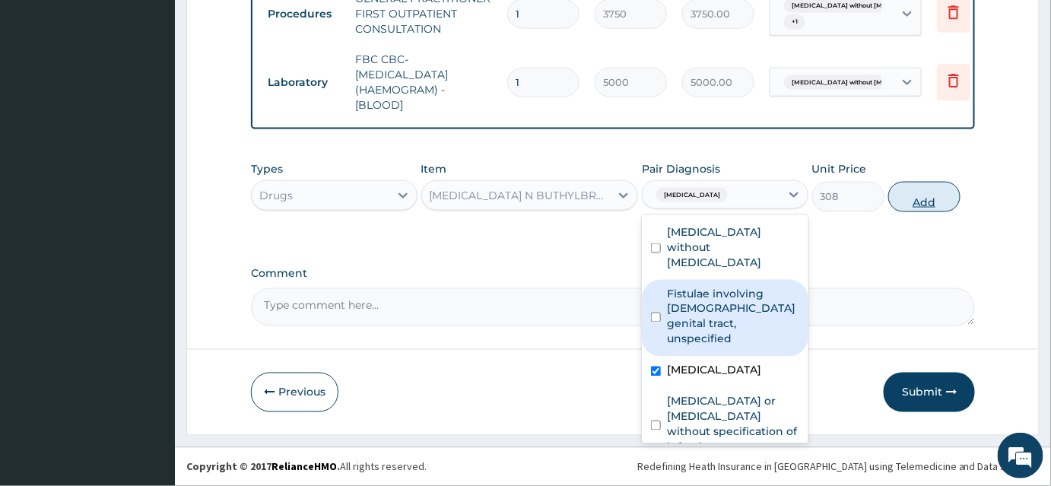
click at [918, 201] on button "Add" at bounding box center [924, 197] width 72 height 30
type input "0"
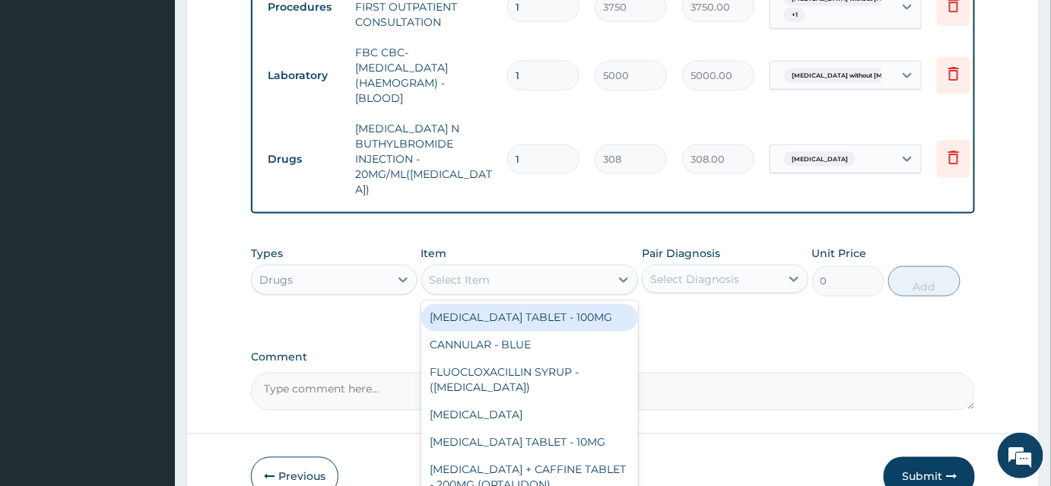
click at [488, 272] on div "Select Item" at bounding box center [460, 279] width 61 height 15
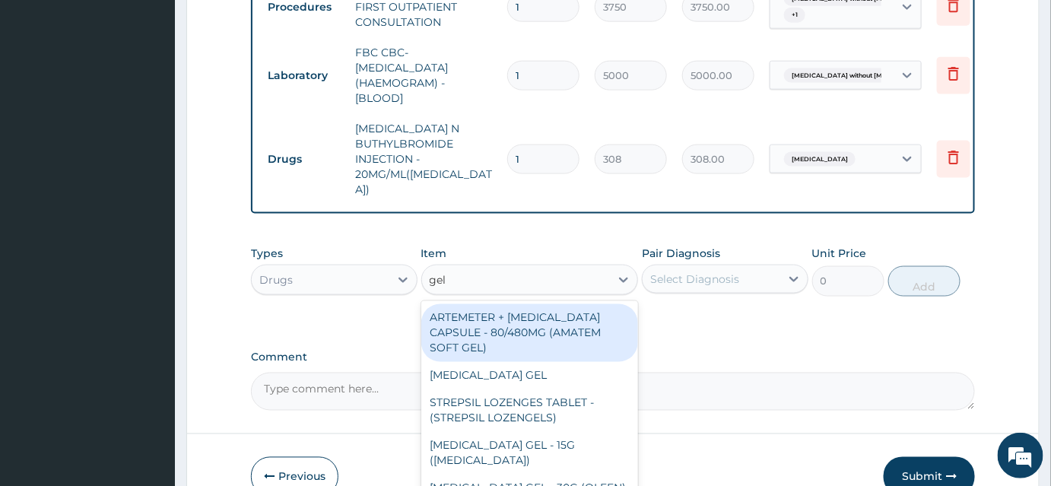
type input "gelu"
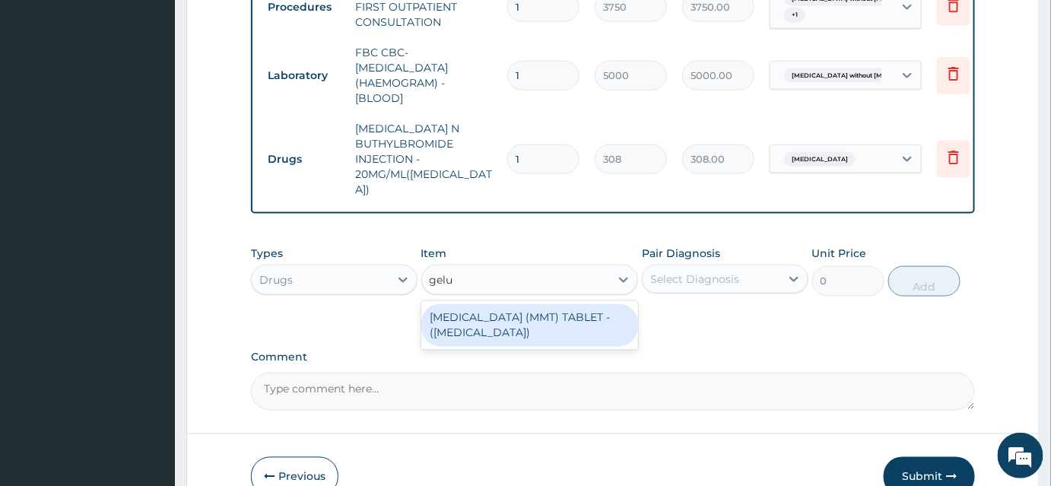
click at [551, 308] on div "ANTACID (MMT) TABLET - (GELUSIL)" at bounding box center [529, 325] width 217 height 43
type input "28"
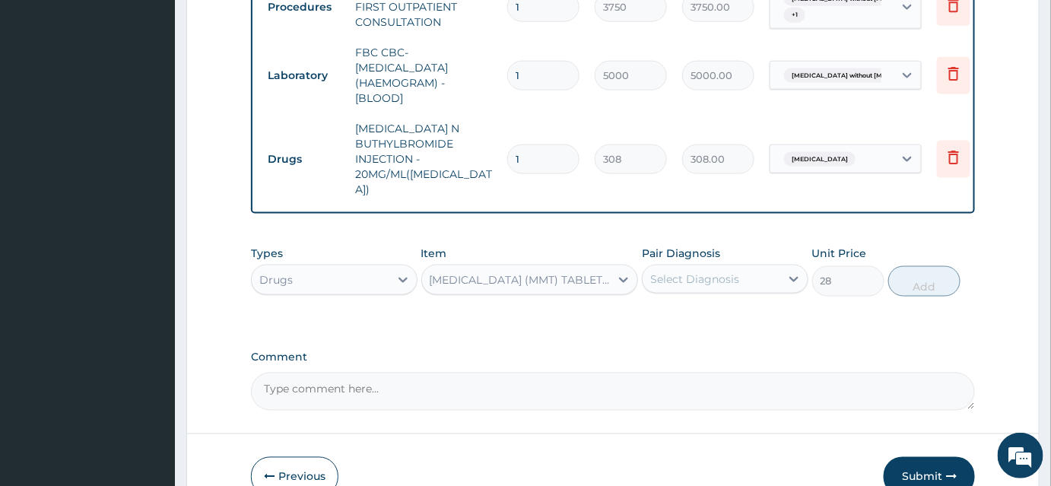
click at [693, 267] on div "Select Diagnosis" at bounding box center [711, 279] width 138 height 24
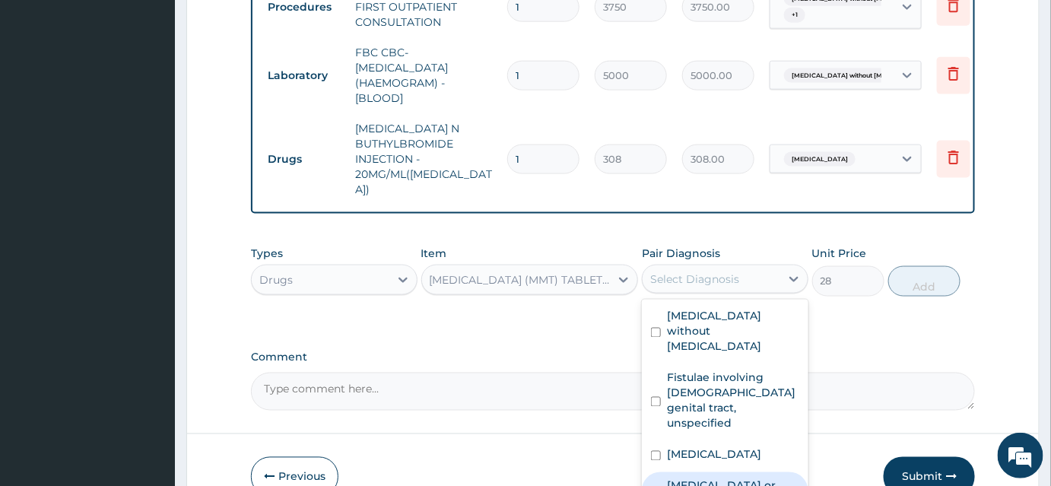
checkbox input "true"
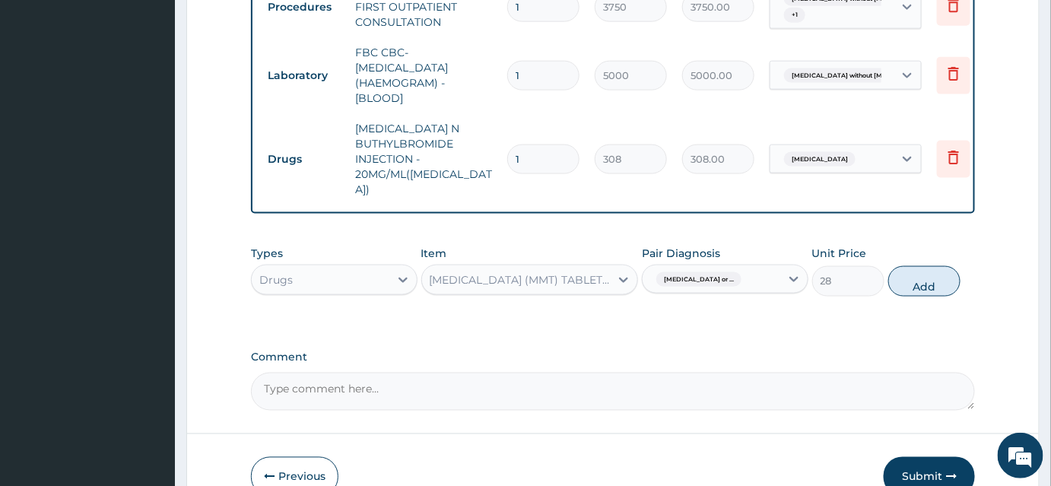
drag, startPoint x: 932, startPoint y: 278, endPoint x: 755, endPoint y: 257, distance: 178.4
click at [930, 278] on button "Add" at bounding box center [924, 281] width 72 height 30
type input "0"
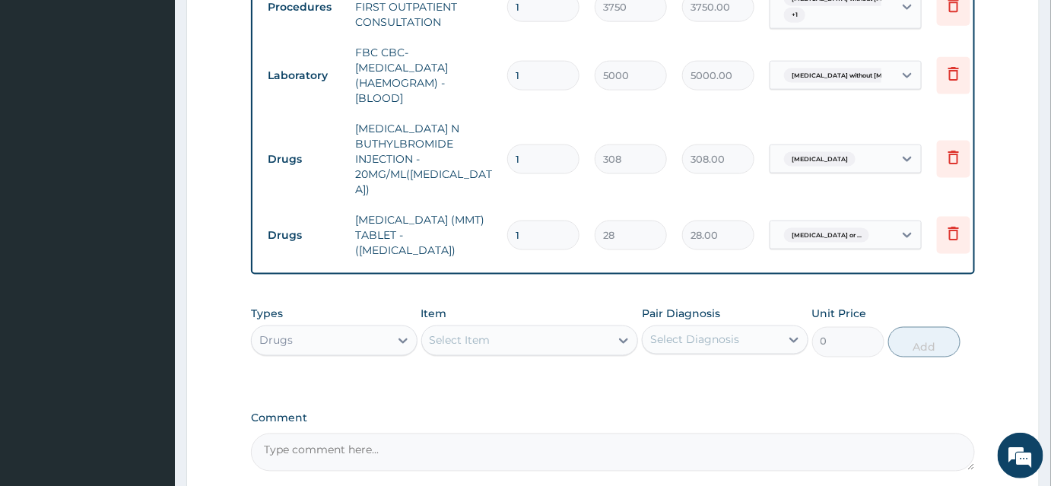
drag, startPoint x: 542, startPoint y: 208, endPoint x: 502, endPoint y: 210, distance: 40.3
click at [502, 213] on td "1" at bounding box center [542, 235] width 87 height 45
type input "6"
type input "168.00"
type input "6"
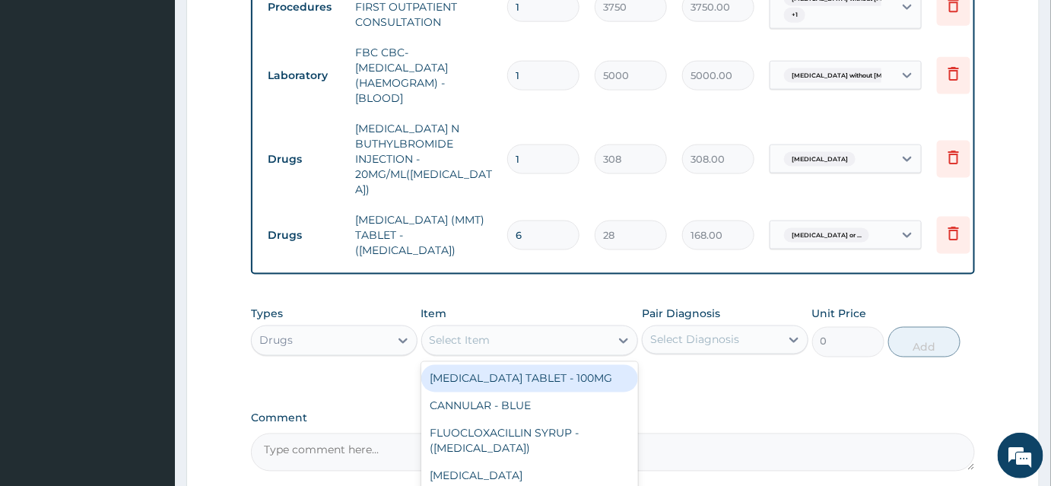
click at [490, 325] on div "Select Item" at bounding box center [529, 340] width 217 height 30
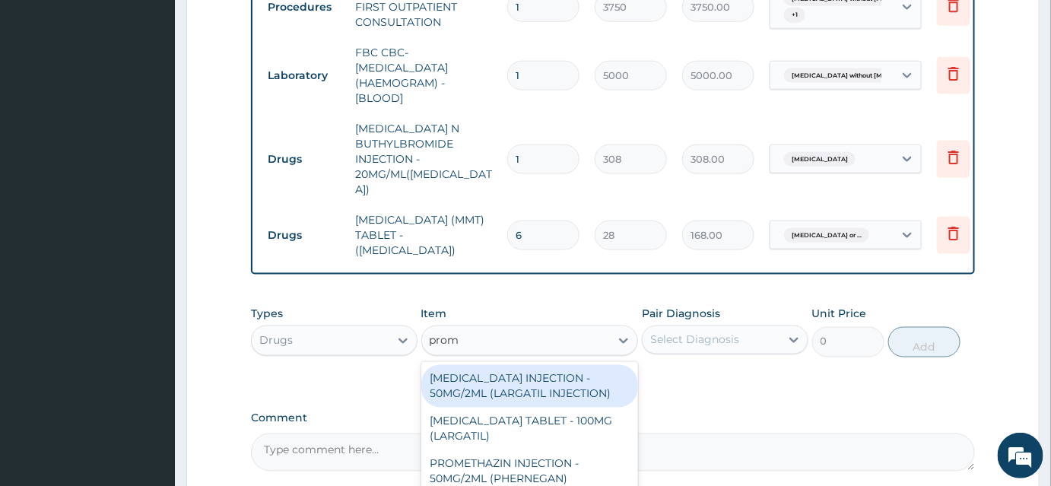
type input "prome"
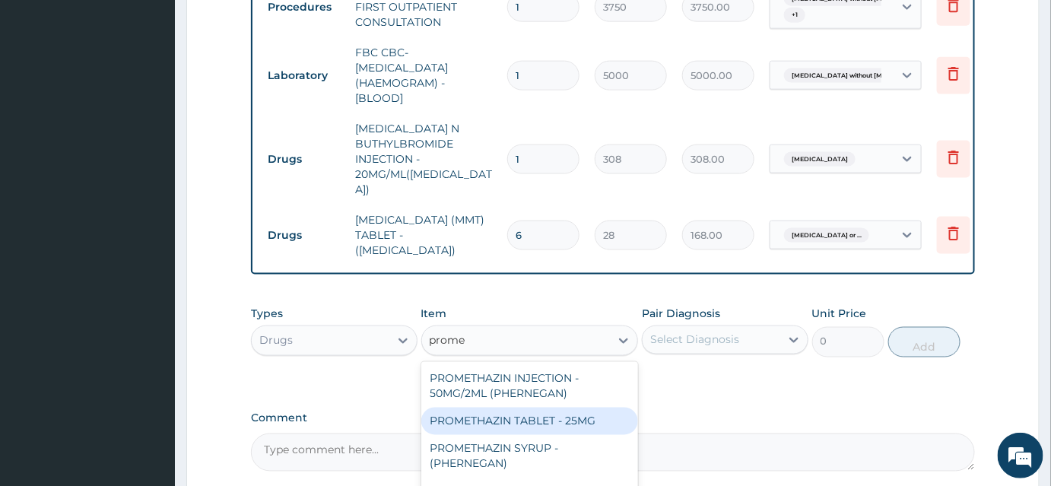
click at [574, 407] on div "PROMETHAZIN TABLET - 25MG" at bounding box center [529, 420] width 217 height 27
type input "16.799999999999997"
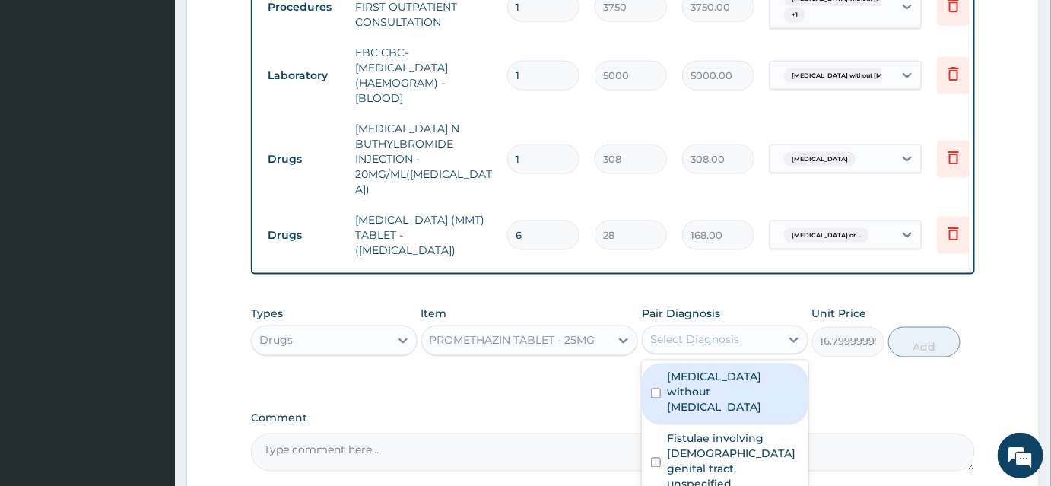
click at [695, 328] on div "Select Diagnosis" at bounding box center [711, 340] width 138 height 24
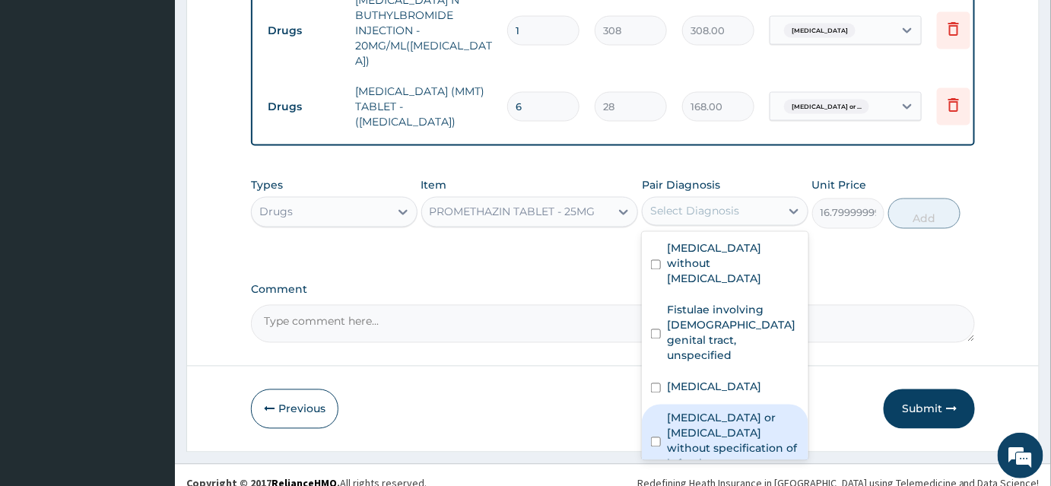
click at [751, 411] on label "Infectious gastroenteritis or colitis without specification of infectious agent" at bounding box center [733, 441] width 132 height 61
checkbox input "true"
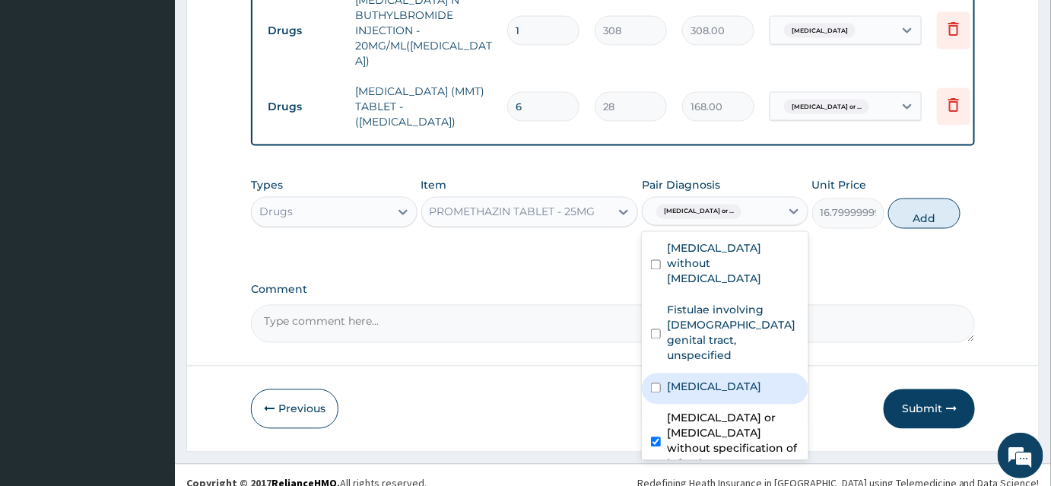
drag, startPoint x: 753, startPoint y: 350, endPoint x: 813, endPoint y: 279, distance: 93.3
click at [753, 373] on div "Acute abdomen" at bounding box center [725, 388] width 166 height 31
checkbox input "true"
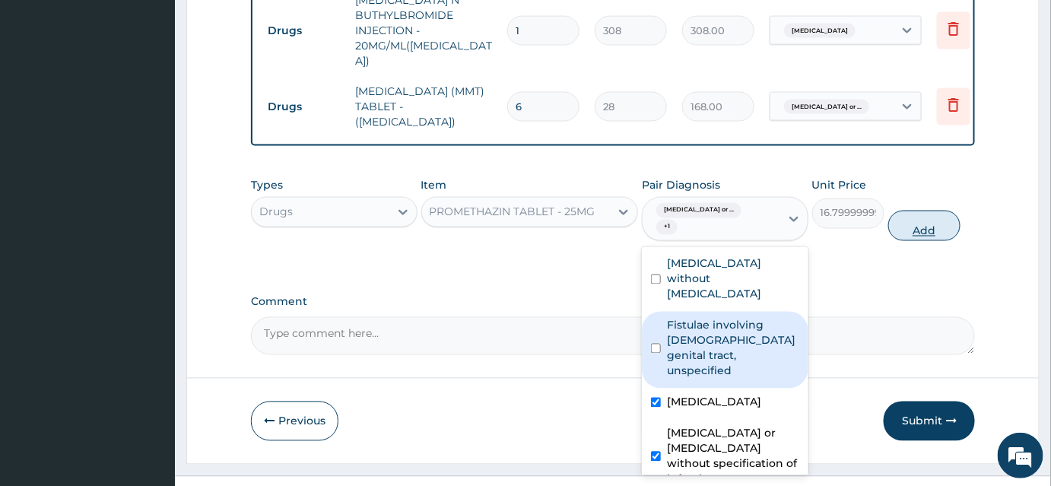
click at [934, 211] on button "Add" at bounding box center [924, 226] width 72 height 30
type input "0"
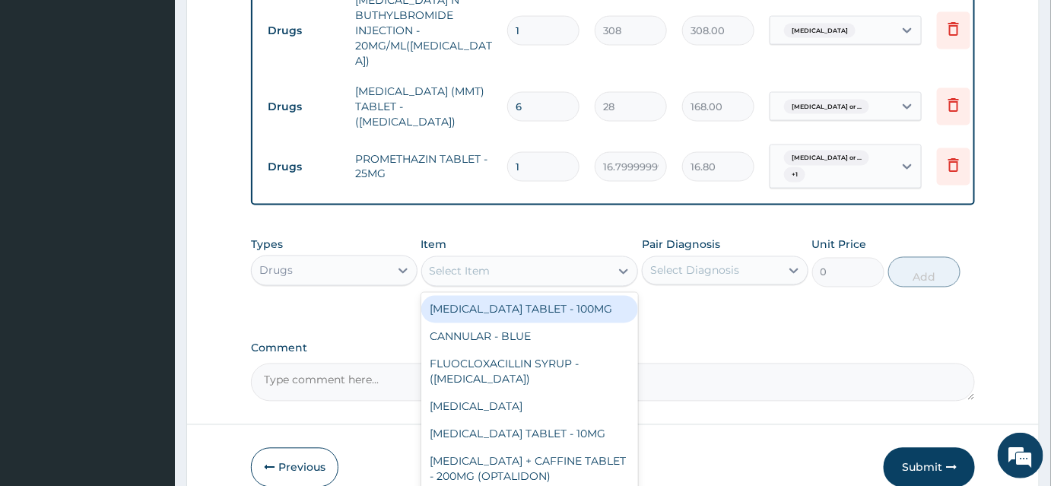
click at [480, 259] on div "Select Item" at bounding box center [516, 271] width 189 height 24
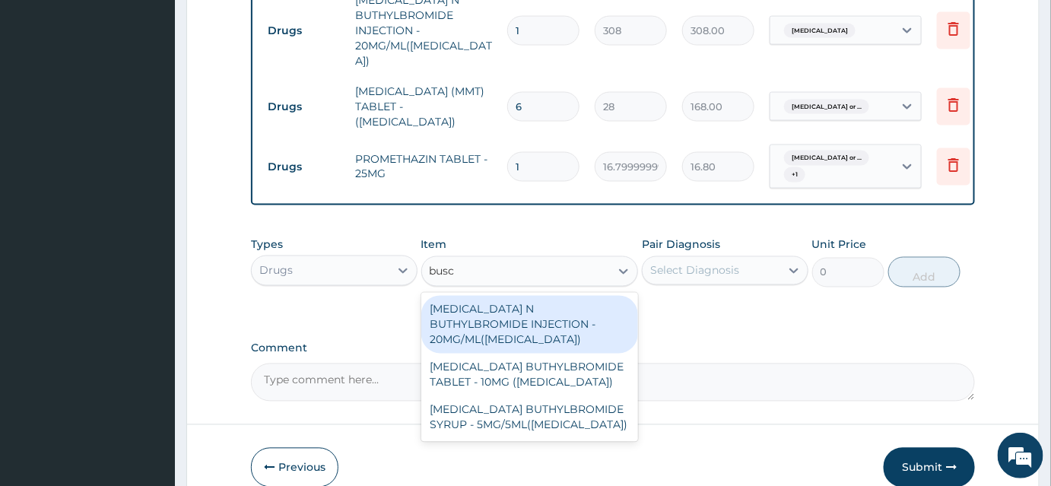
type input "busco"
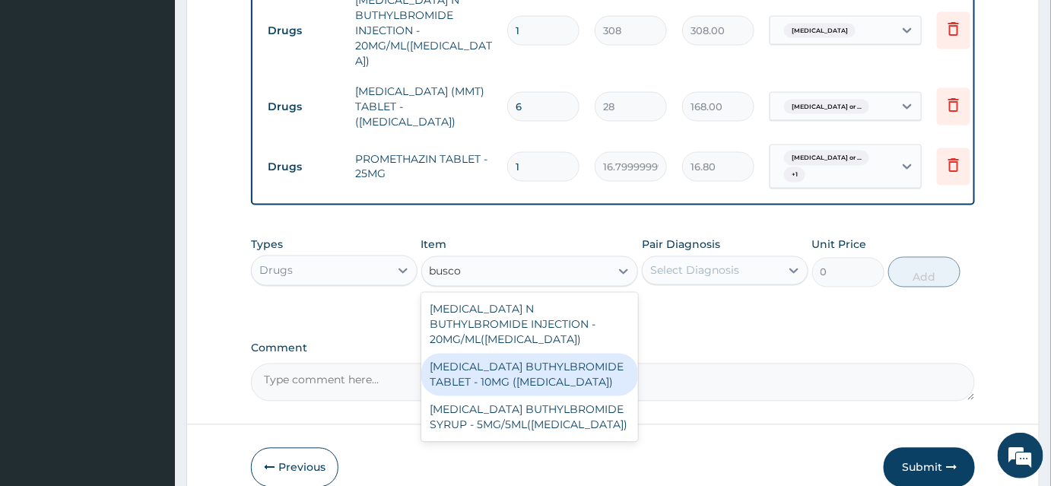
click at [527, 353] on div "HYOSCINE BUTHYLBROMIDE TABLET - 10MG (BUSCOPAN)" at bounding box center [529, 374] width 217 height 43
type input "56"
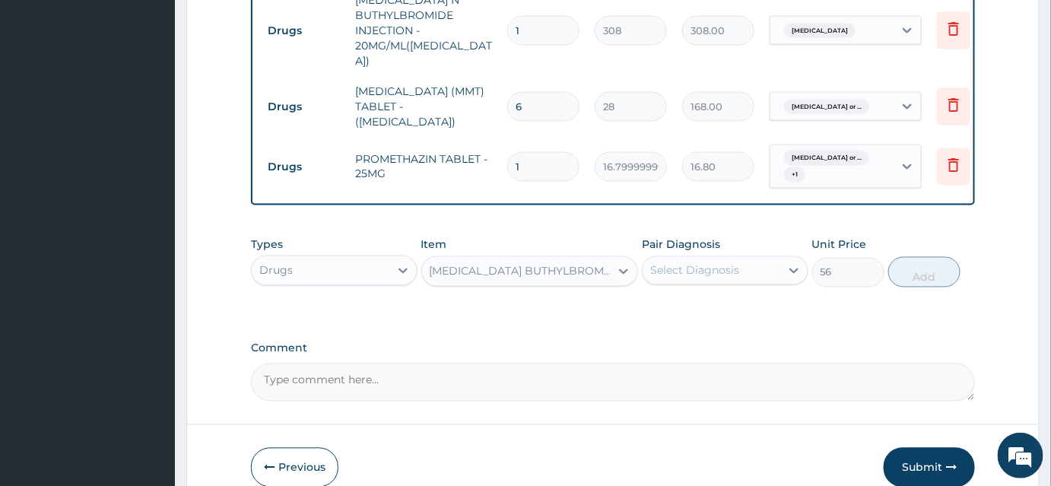
click at [696, 263] on div "Select Diagnosis" at bounding box center [694, 270] width 89 height 15
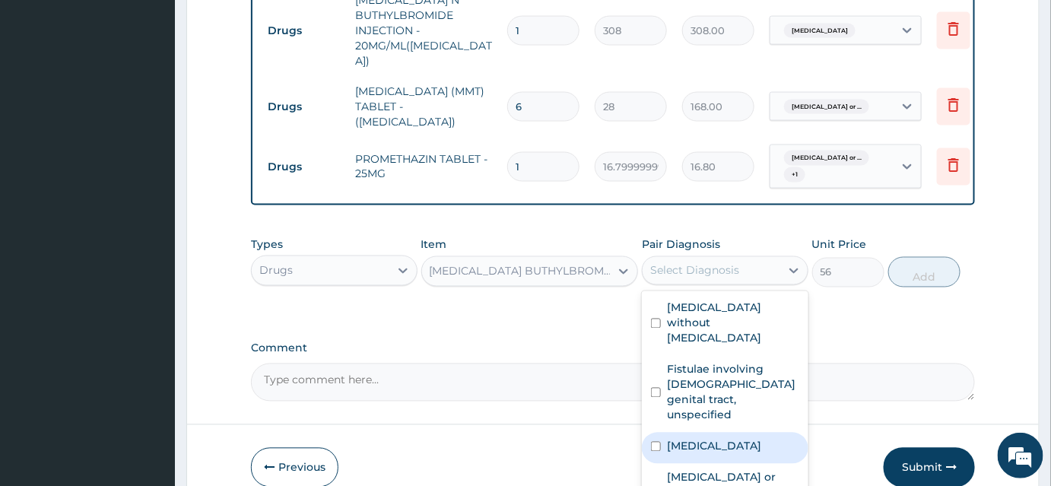
click at [707, 439] on label "Acute abdomen" at bounding box center [714, 446] width 94 height 15
checkbox input "true"
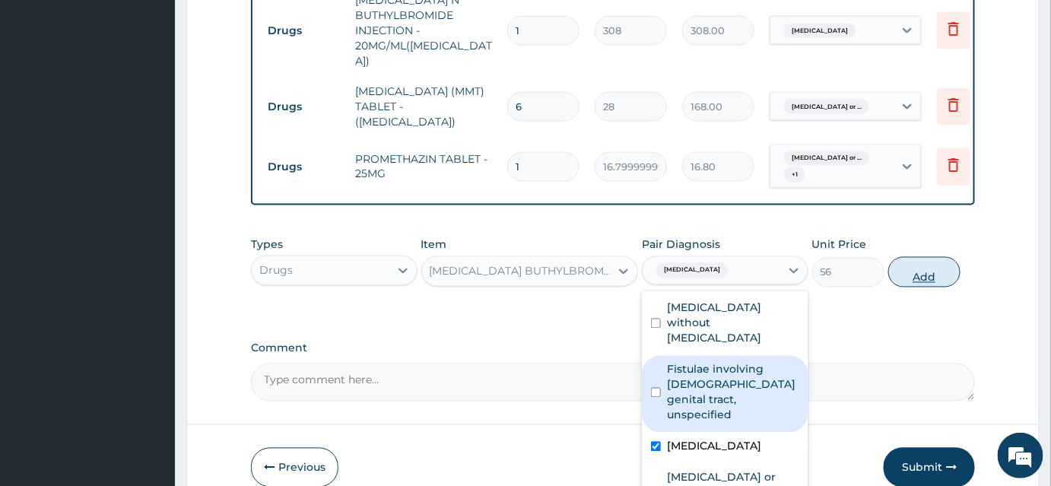
click at [936, 268] on button "Add" at bounding box center [924, 272] width 72 height 30
type input "0"
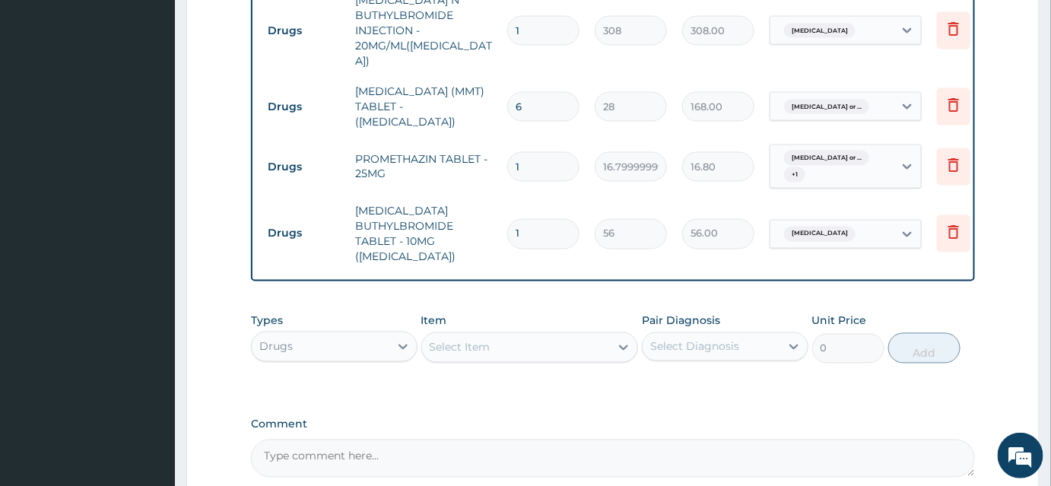
type input "0.00"
type input "4"
type input "224.00"
type input "4"
click at [539, 313] on div "Item Select Item" at bounding box center [529, 338] width 217 height 50
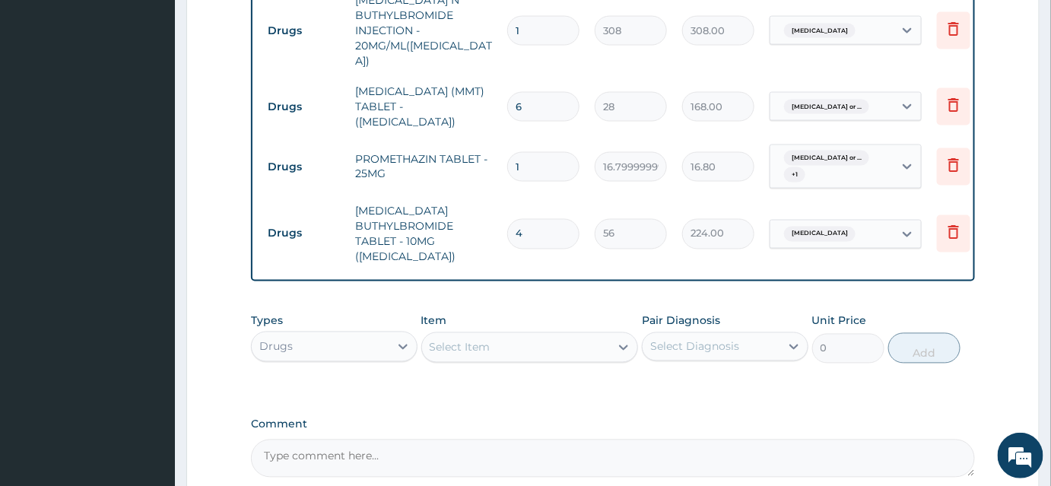
click at [536, 335] on div "Select Item" at bounding box center [516, 347] width 189 height 24
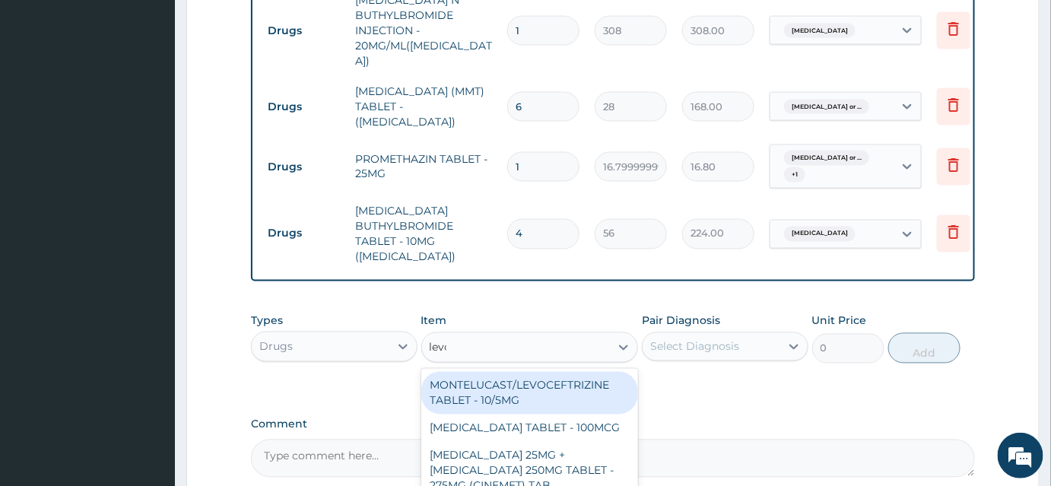
type input "levof"
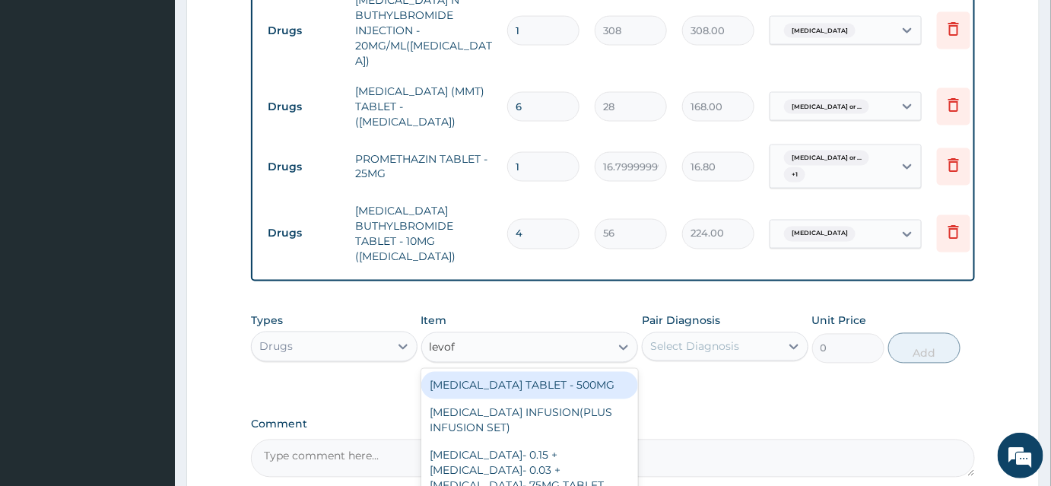
click at [584, 372] on div "LEVOFLOXACIN TABLET - 500MG" at bounding box center [529, 385] width 217 height 27
type input "196"
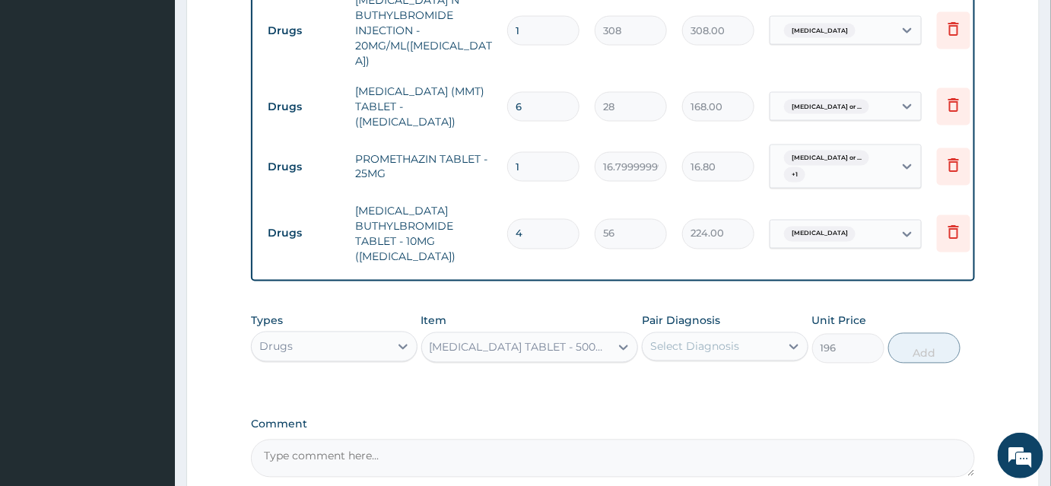
click at [700, 339] on div "Select Diagnosis" at bounding box center [694, 346] width 89 height 15
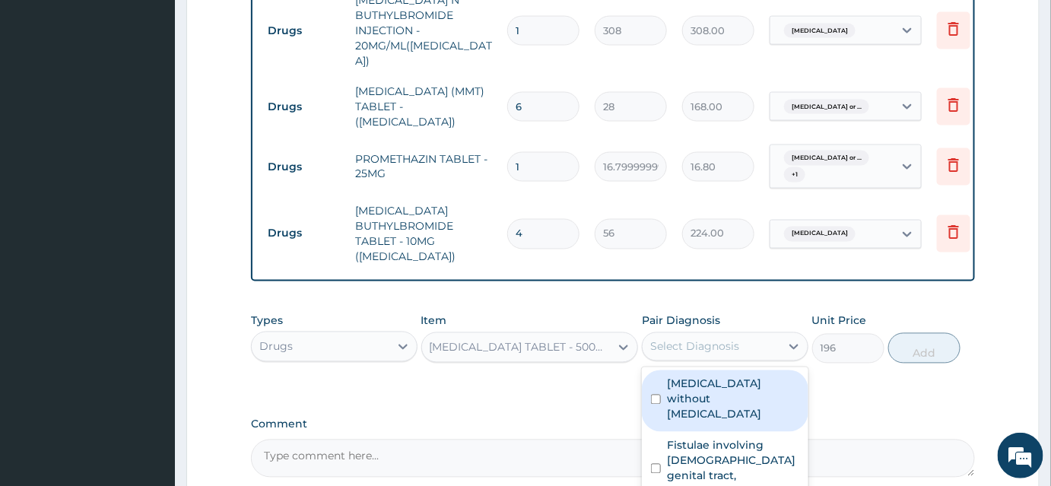
scroll to position [856, 0]
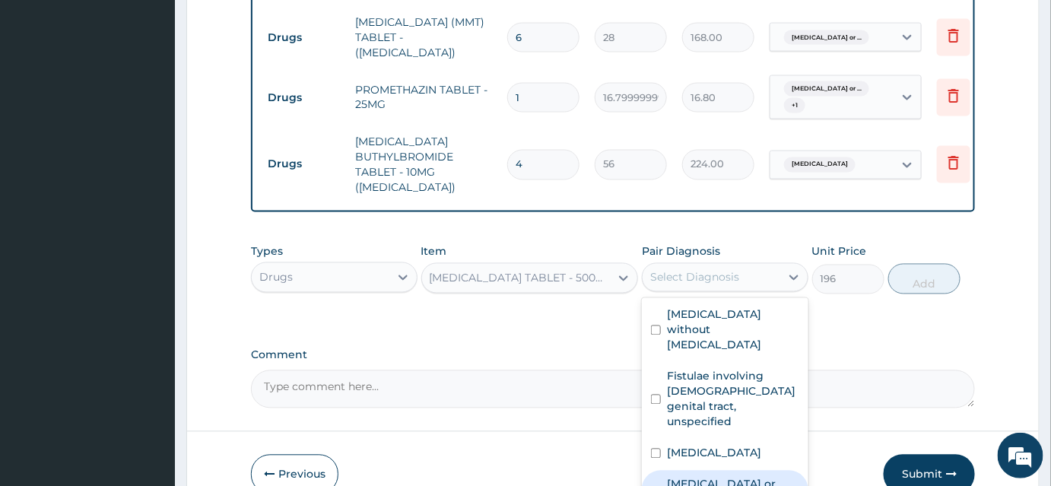
checkbox input "false"
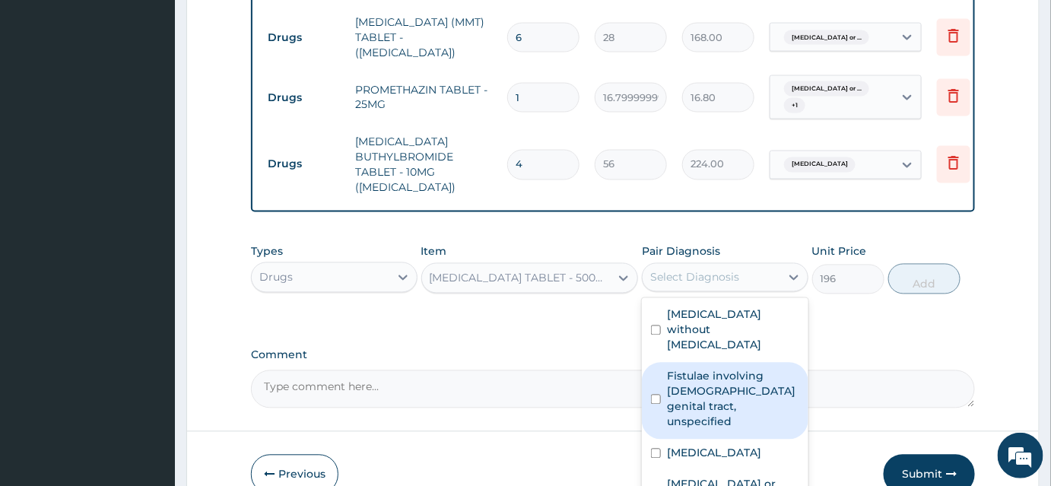
click at [742, 369] on label "Fistulae involving female genital tract, unspecified" at bounding box center [733, 399] width 132 height 61
checkbox input "true"
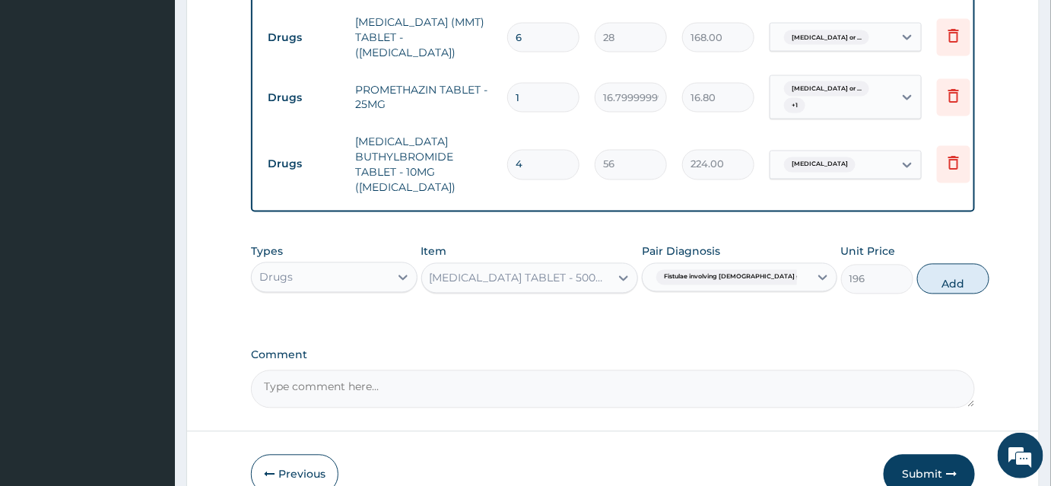
click at [917, 274] on button "Add" at bounding box center [953, 279] width 72 height 30
type input "0"
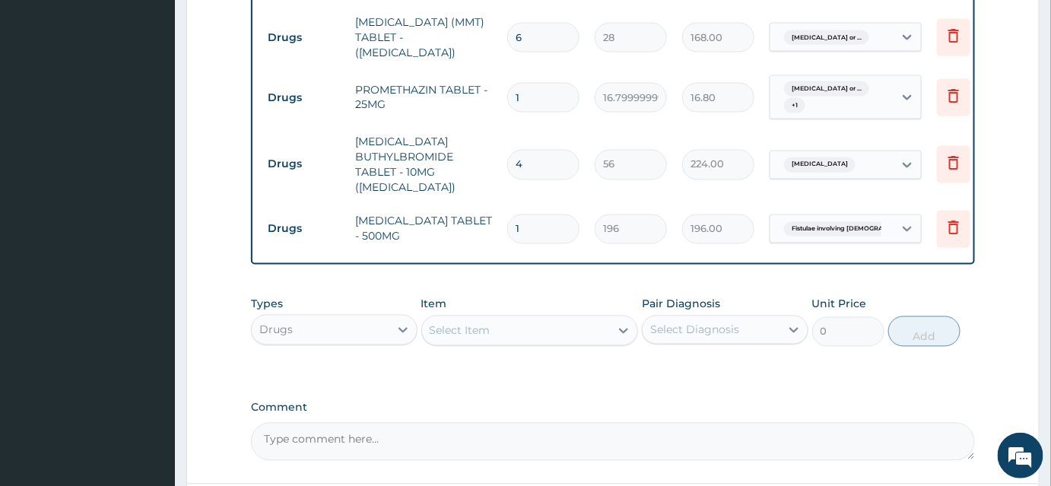
click at [458, 208] on tr "Drugs LEVOFLOXACIN TABLET - 500MG 1 196 196.00 Fistulae involving female geni..…" at bounding box center [632, 229] width 745 height 52
type input "5"
type input "980.00"
type input "5"
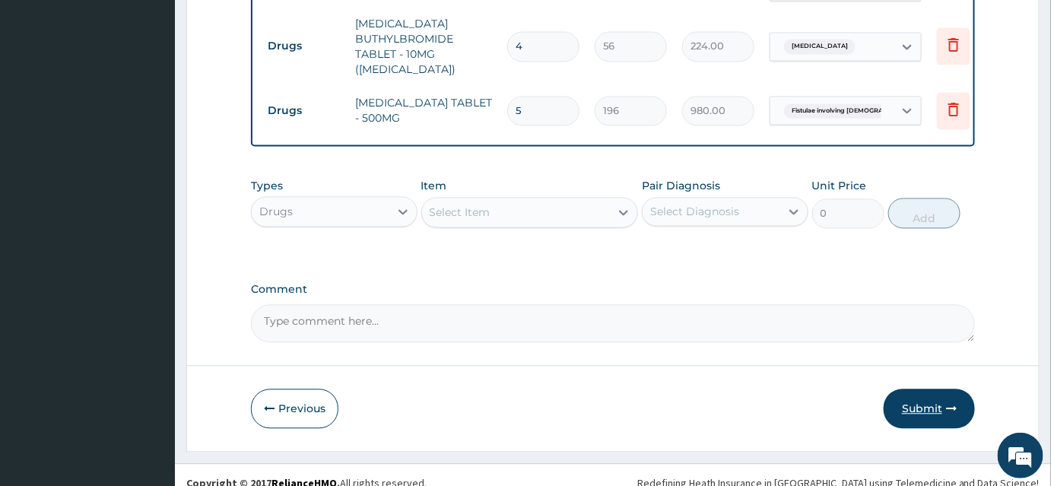
click at [956, 403] on icon "button" at bounding box center [951, 408] width 11 height 11
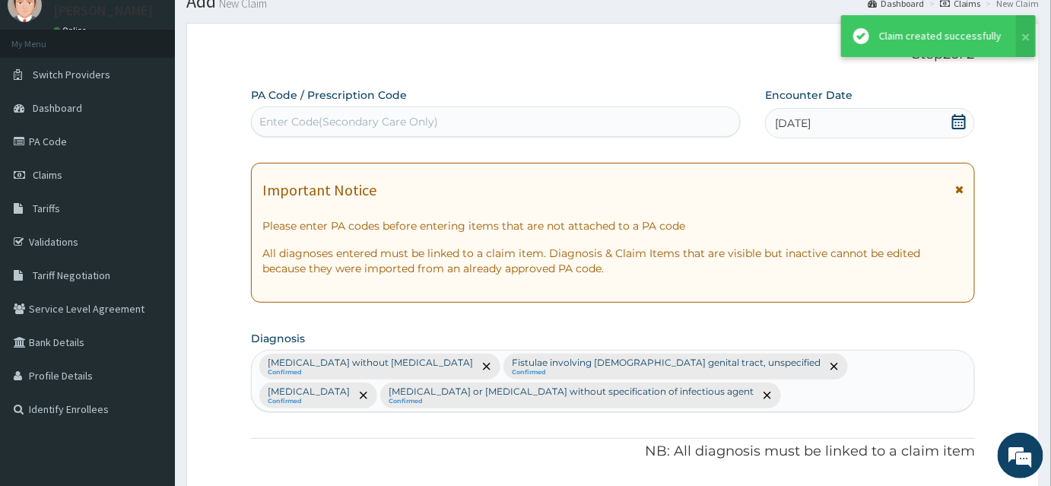
scroll to position [975, 0]
